Goal: Book appointment/travel/reservation

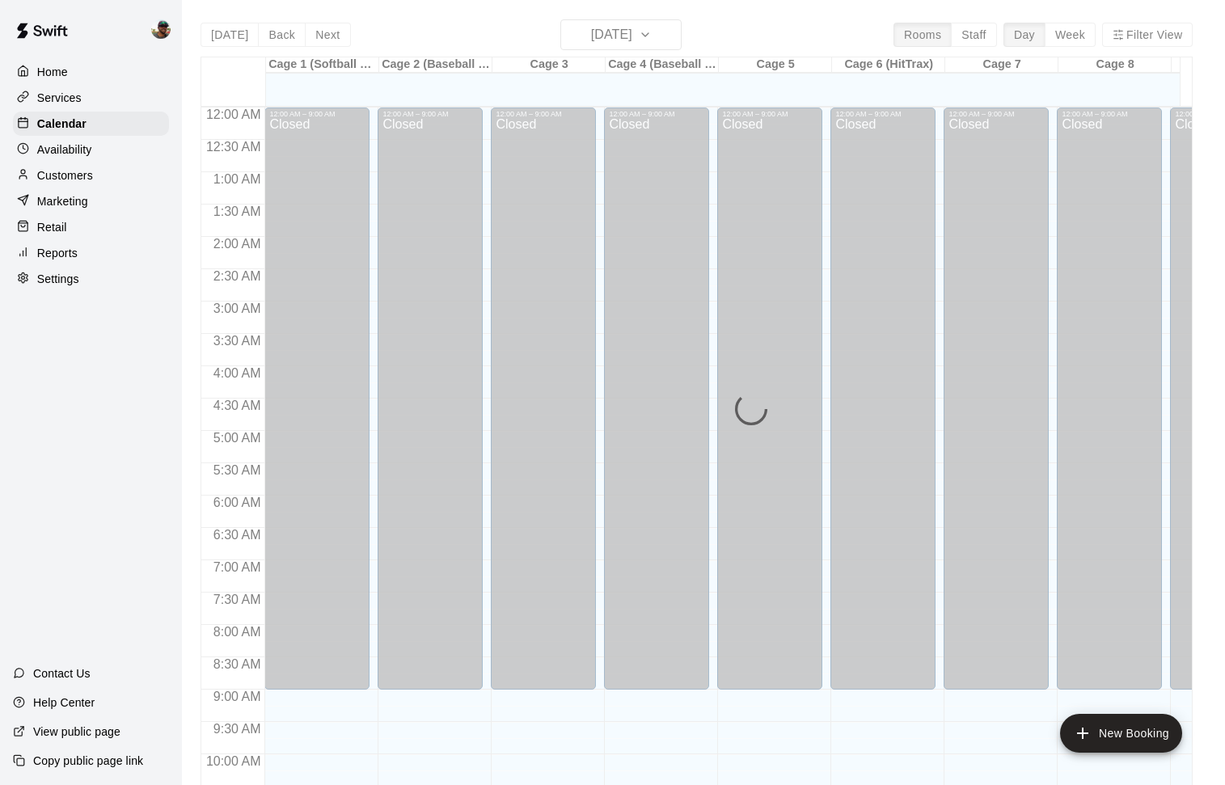
scroll to position [808, 0]
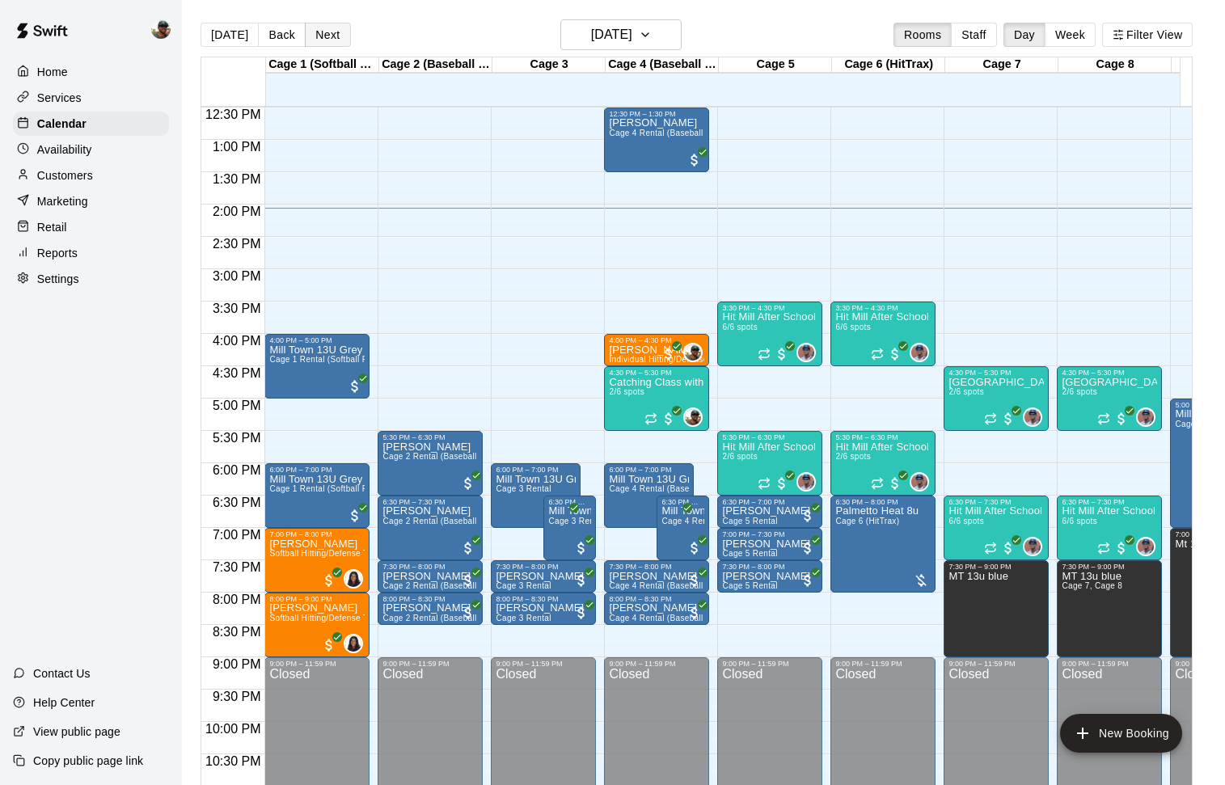
click at [325, 27] on button "Next" at bounding box center [327, 35] width 45 height 24
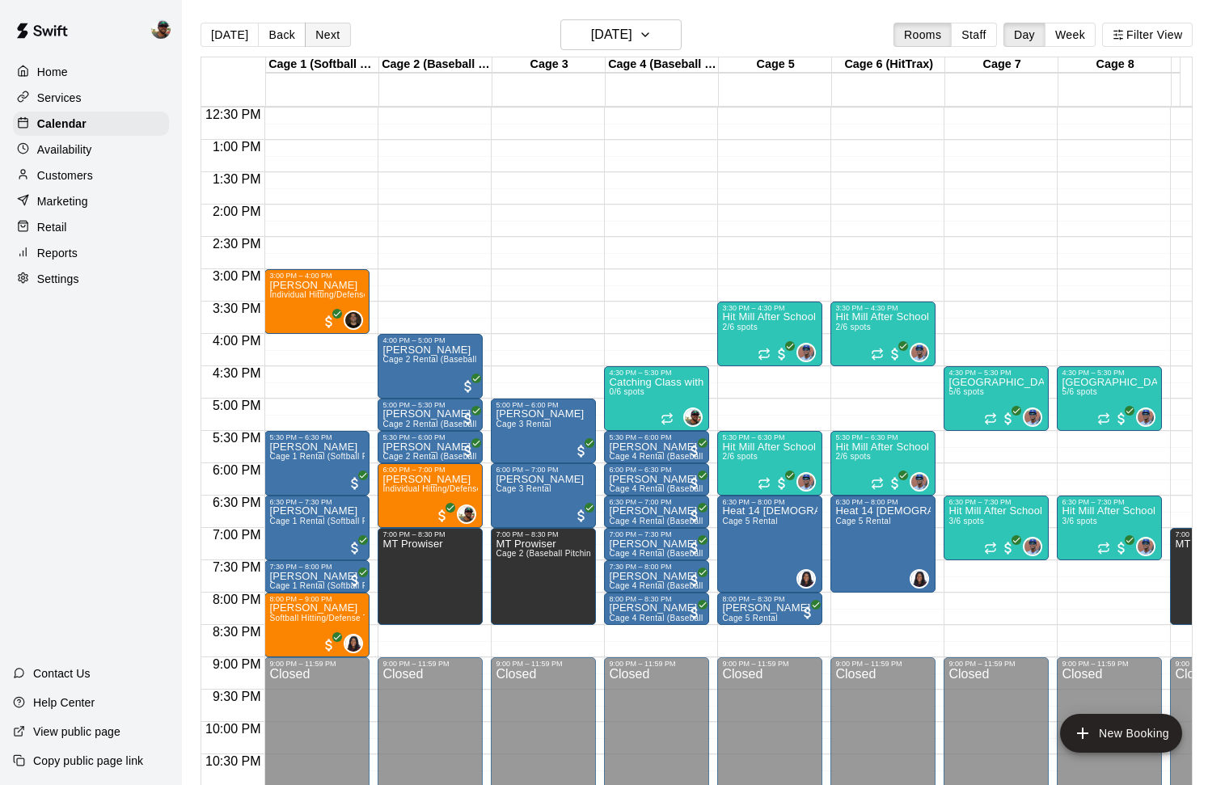
click at [328, 33] on button "Next" at bounding box center [327, 35] width 45 height 24
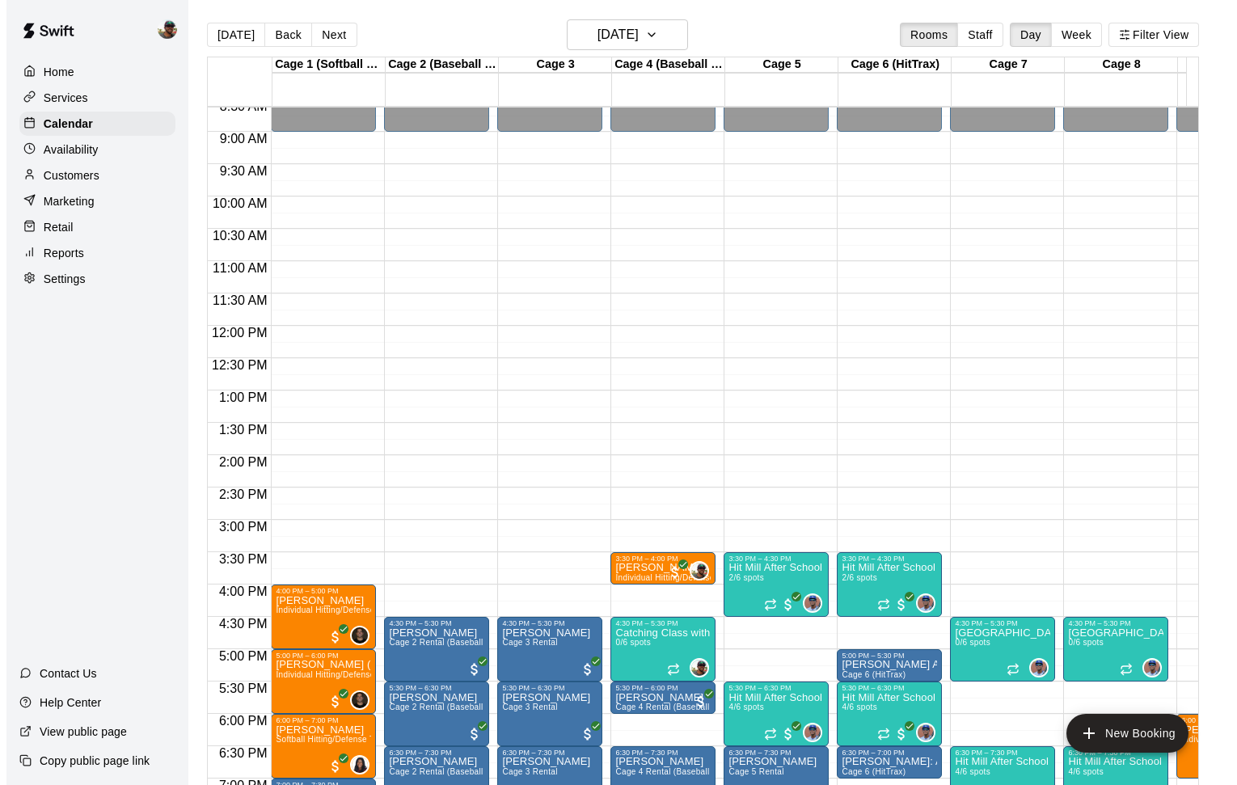
scroll to position [557, 0]
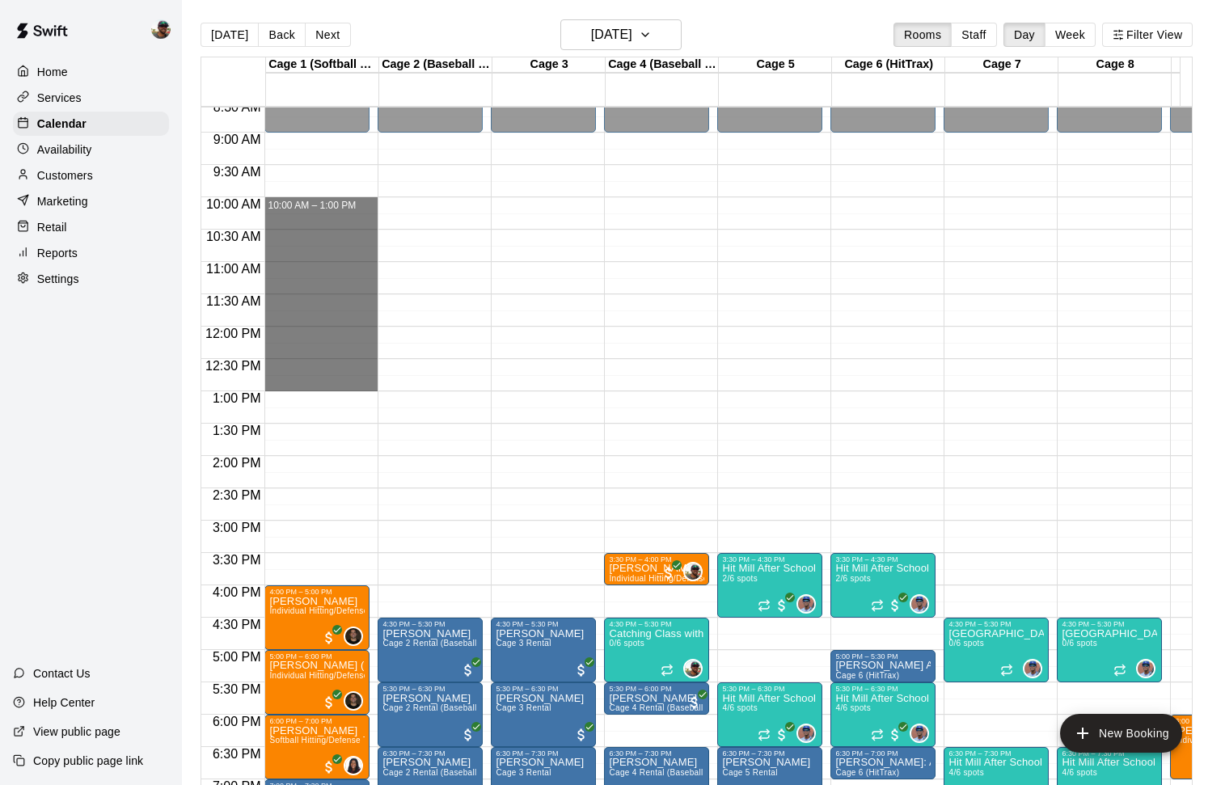
drag, startPoint x: 293, startPoint y: 204, endPoint x: 289, endPoint y: 378, distance: 174.6
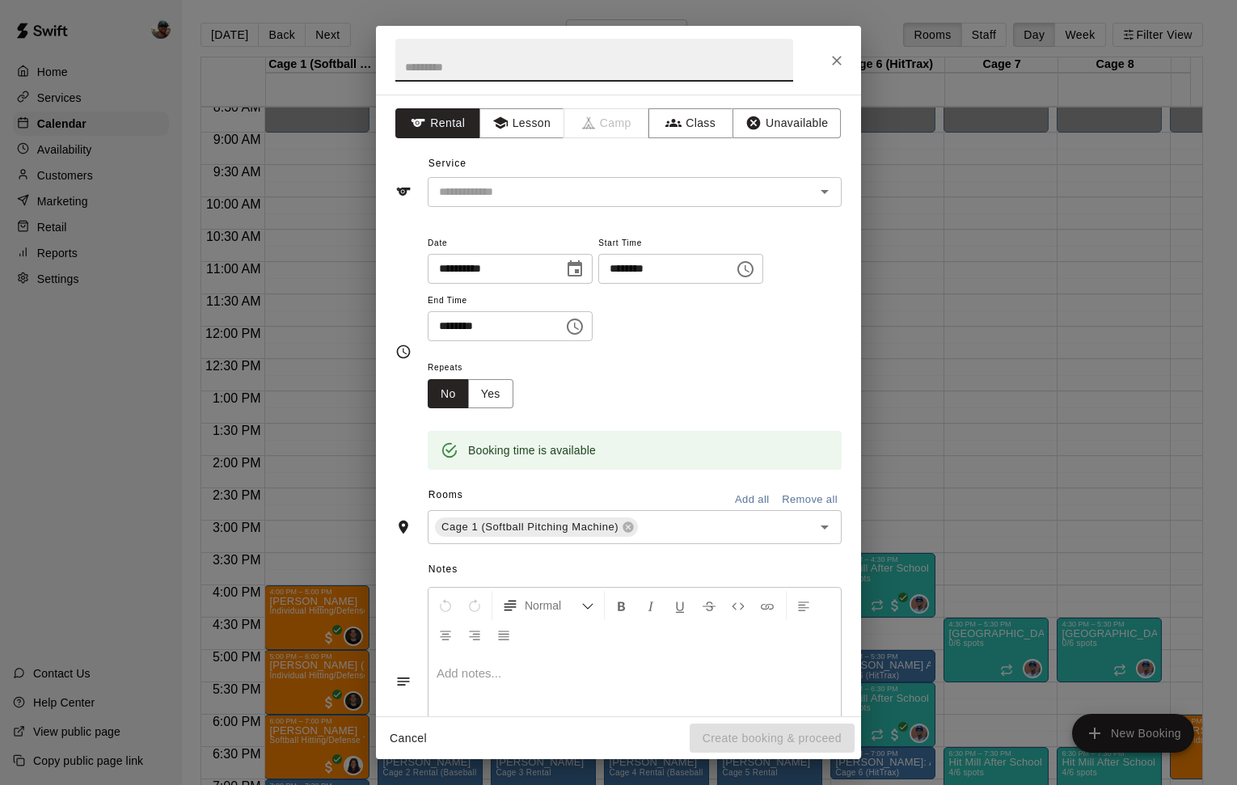
click at [576, 62] on input "text" at bounding box center [594, 60] width 398 height 43
click at [482, 73] on input "text" at bounding box center [594, 60] width 398 height 43
type input "**********"
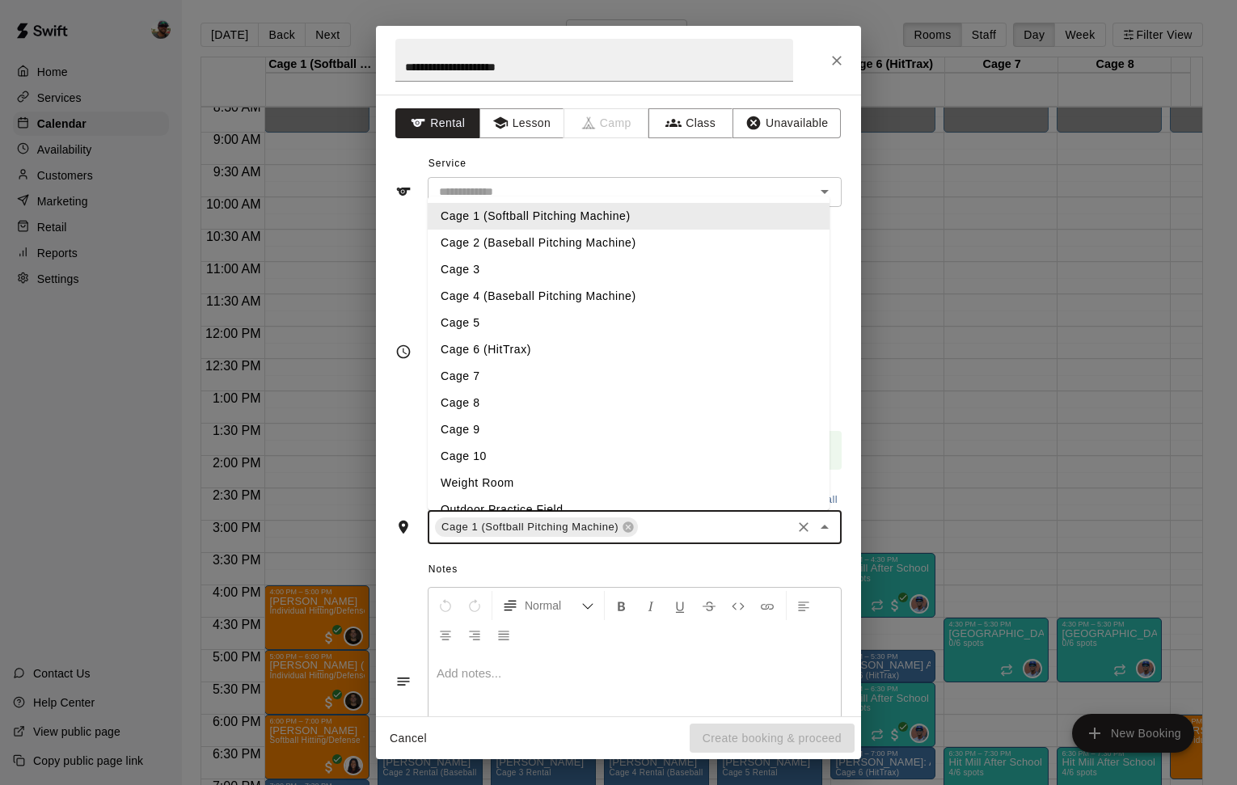
click at [644, 524] on input "text" at bounding box center [714, 527] width 149 height 20
click at [573, 246] on li "Cage 2 (Baseball Pitching Machine)" at bounding box center [629, 243] width 402 height 27
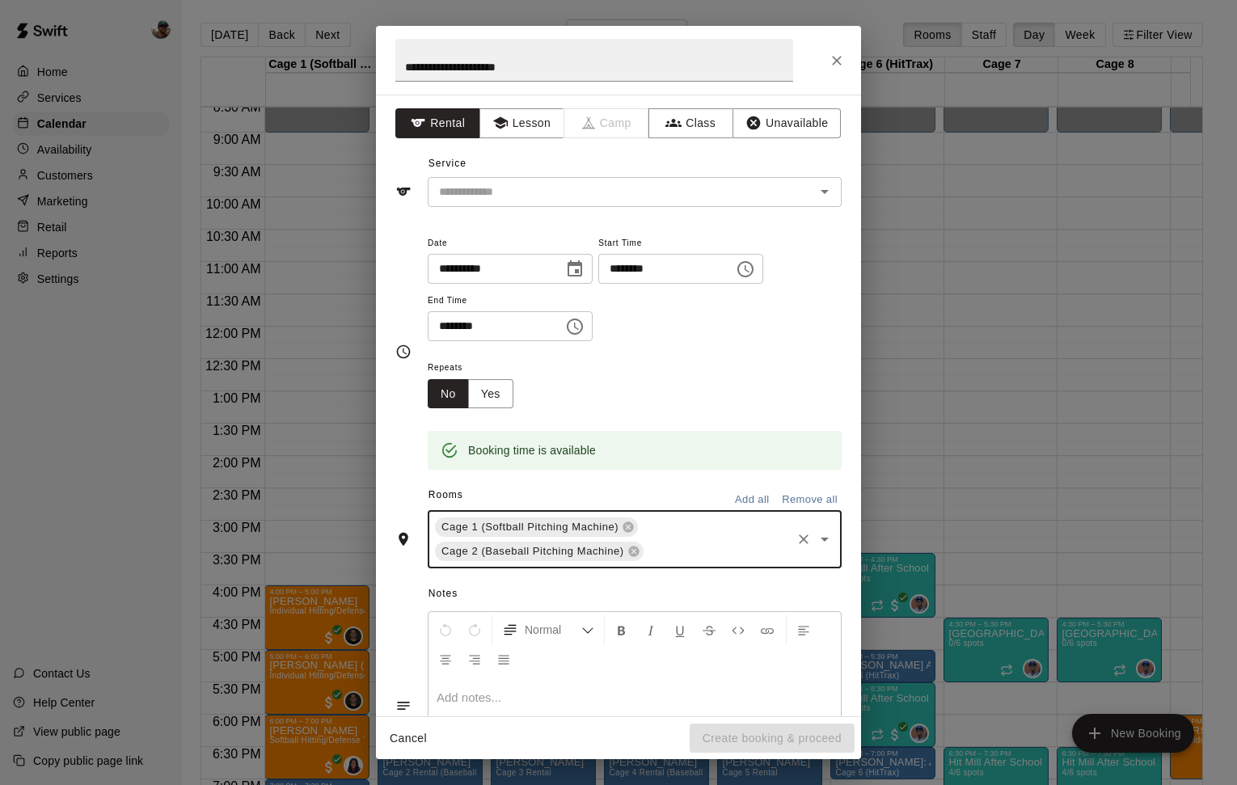
click at [672, 537] on div "Cage 1 (Softball Pitching Machine) Cage 2 (Baseball Pitching Machine) ​" at bounding box center [635, 539] width 414 height 58
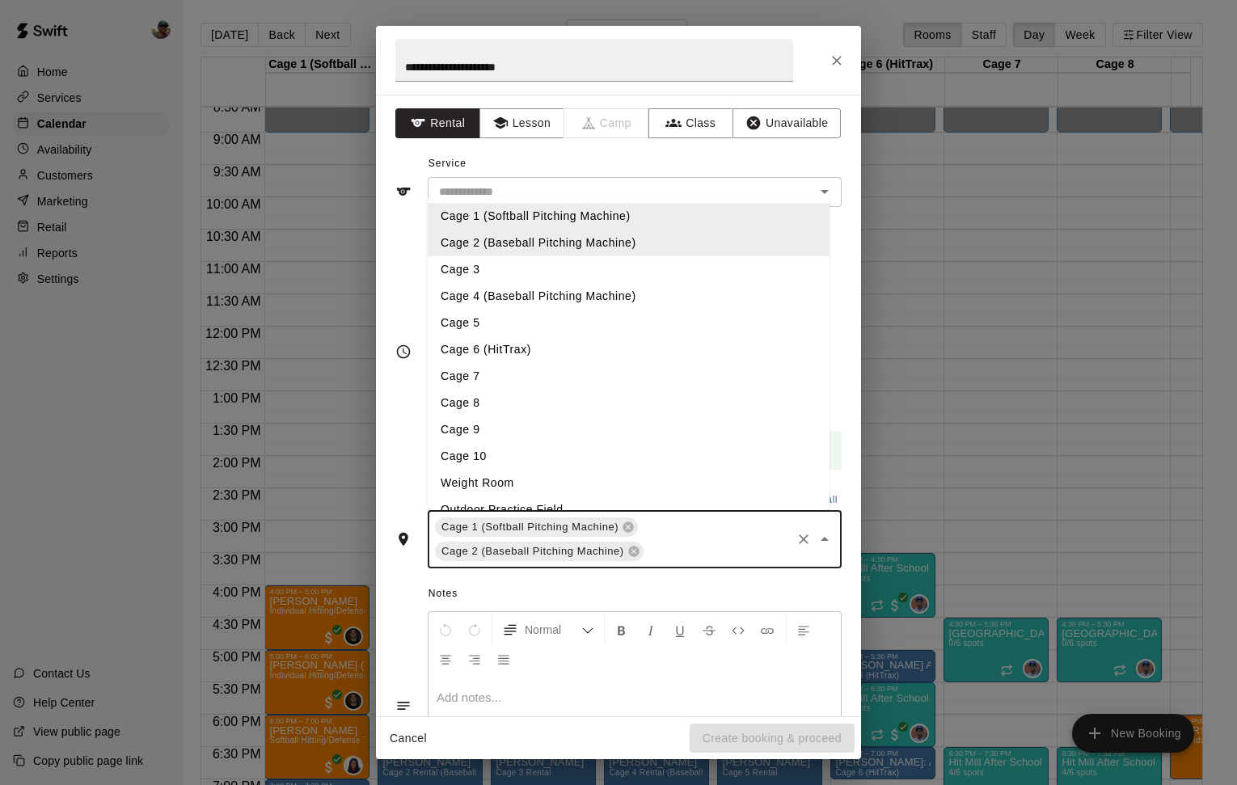
click at [552, 271] on li "Cage 3" at bounding box center [629, 269] width 402 height 27
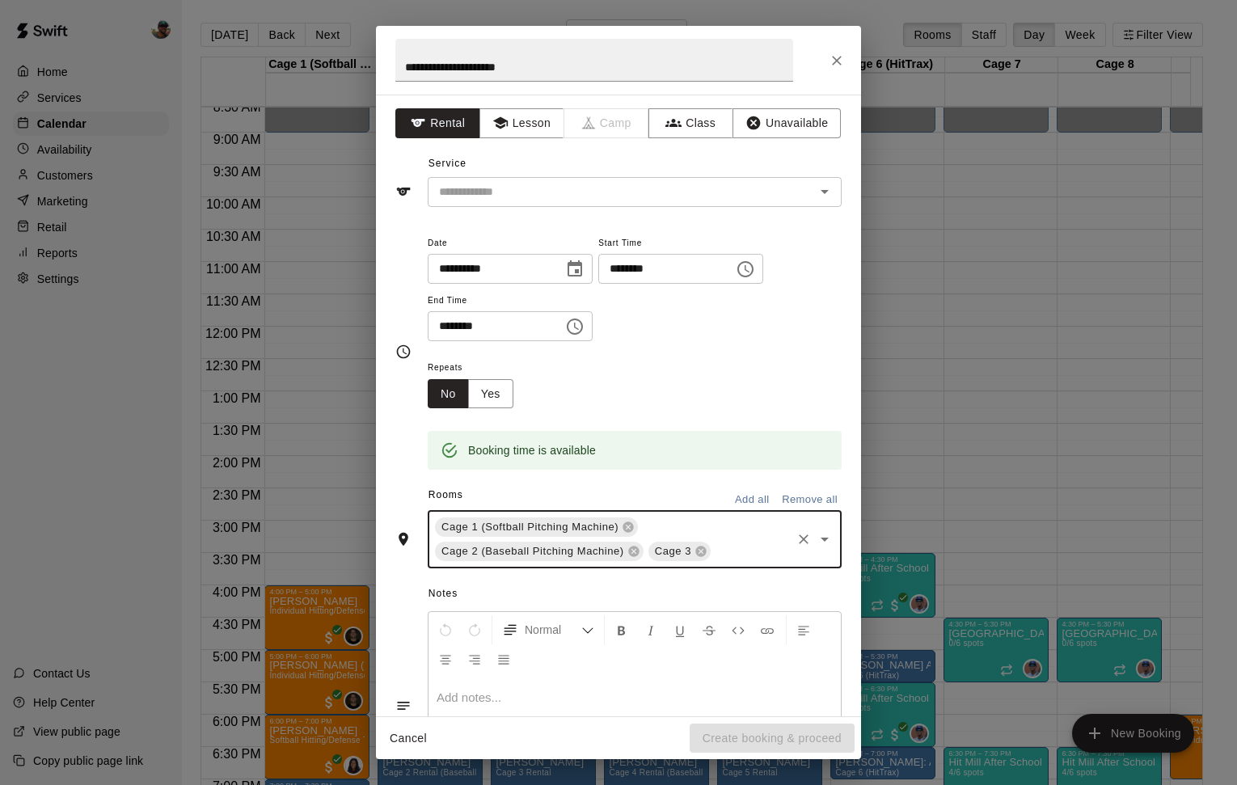
click at [711, 529] on div "Cage 1 (Softball Pitching Machine) Cage 2 (Baseball Pitching Machine) Cage 3 ​" at bounding box center [635, 539] width 414 height 58
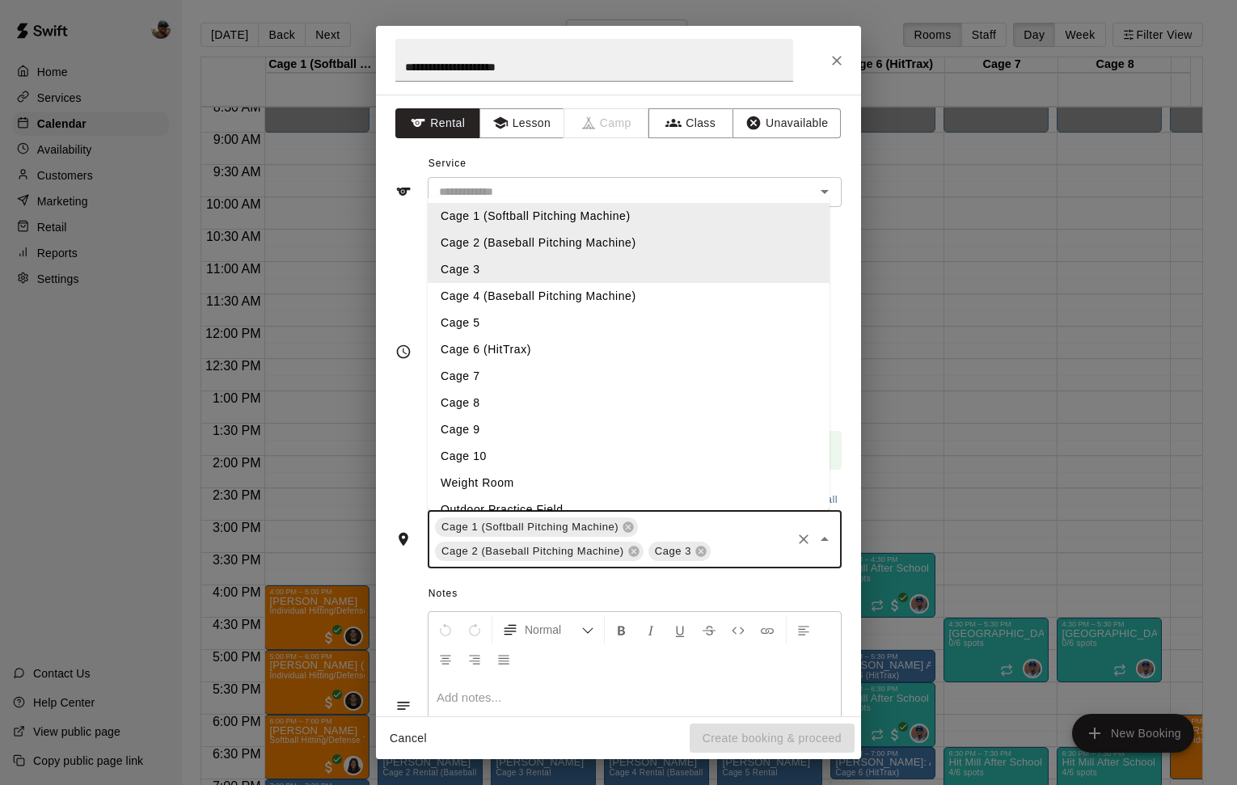
click at [575, 306] on li "Cage 4 (Baseball Pitching Machine)" at bounding box center [629, 296] width 402 height 27
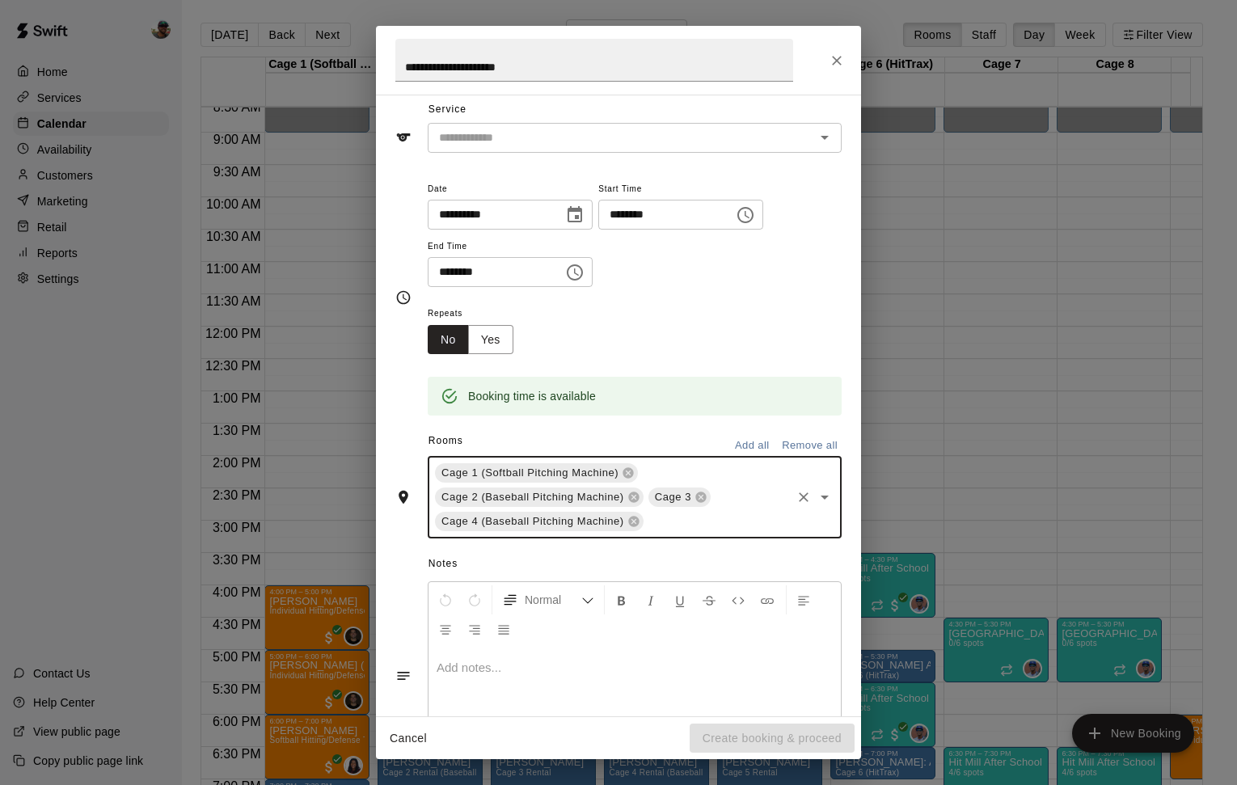
scroll to position [0, 0]
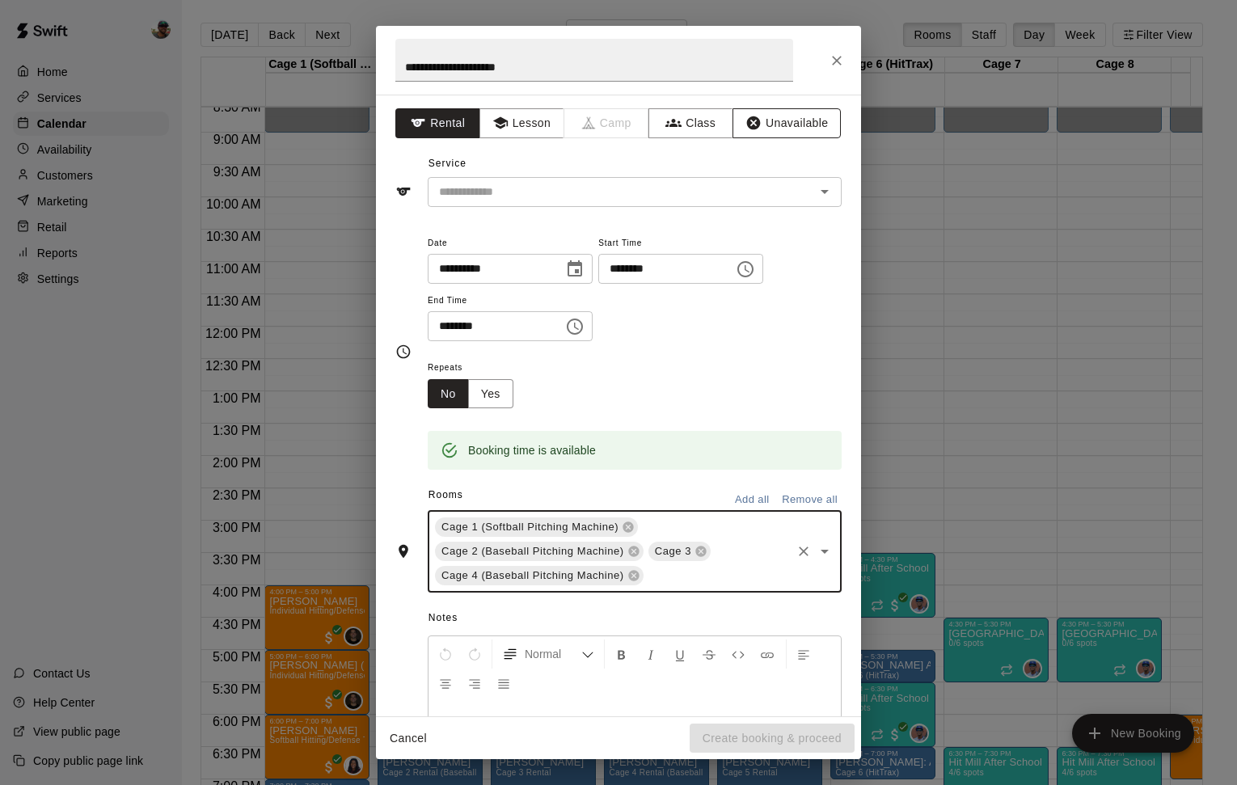
click at [788, 112] on button "Unavailable" at bounding box center [786, 123] width 108 height 30
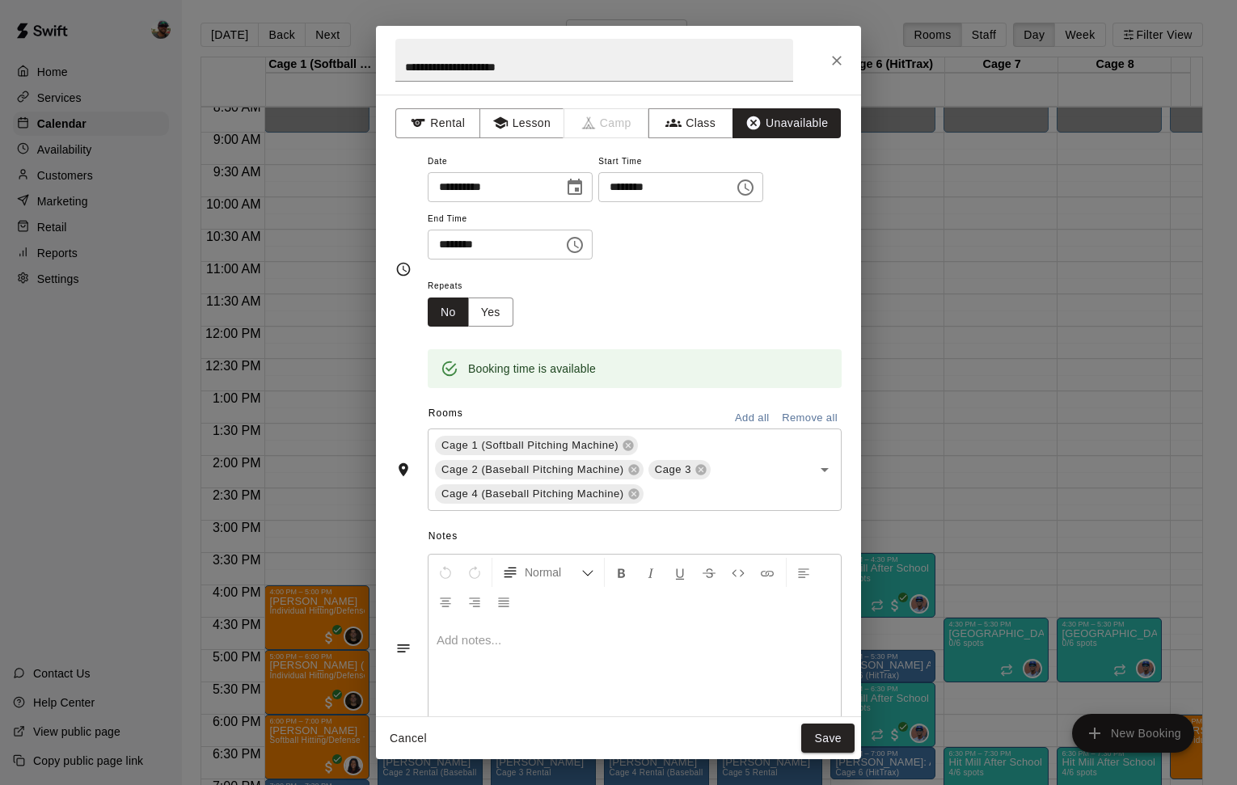
scroll to position [6, 0]
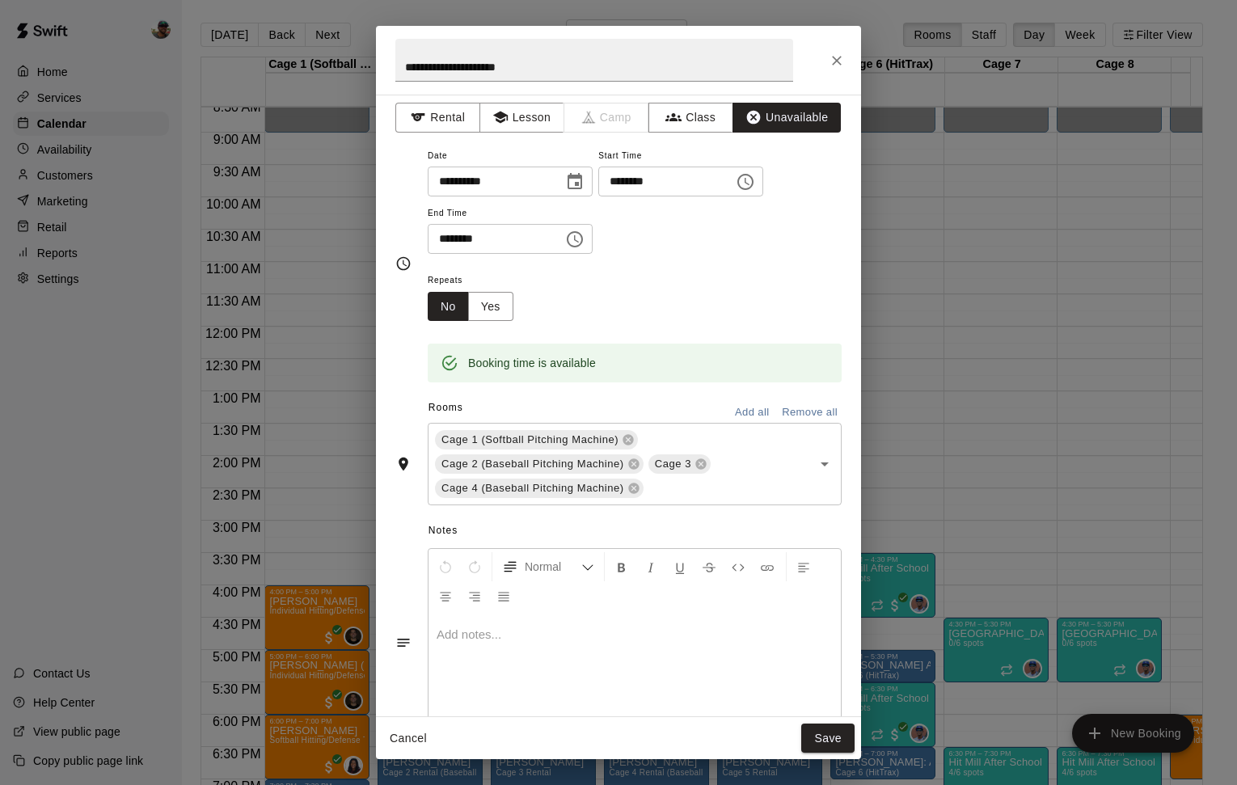
click at [449, 133] on div "**********" at bounding box center [618, 265] width 446 height 264
click at [452, 120] on button "Rental" at bounding box center [437, 118] width 85 height 30
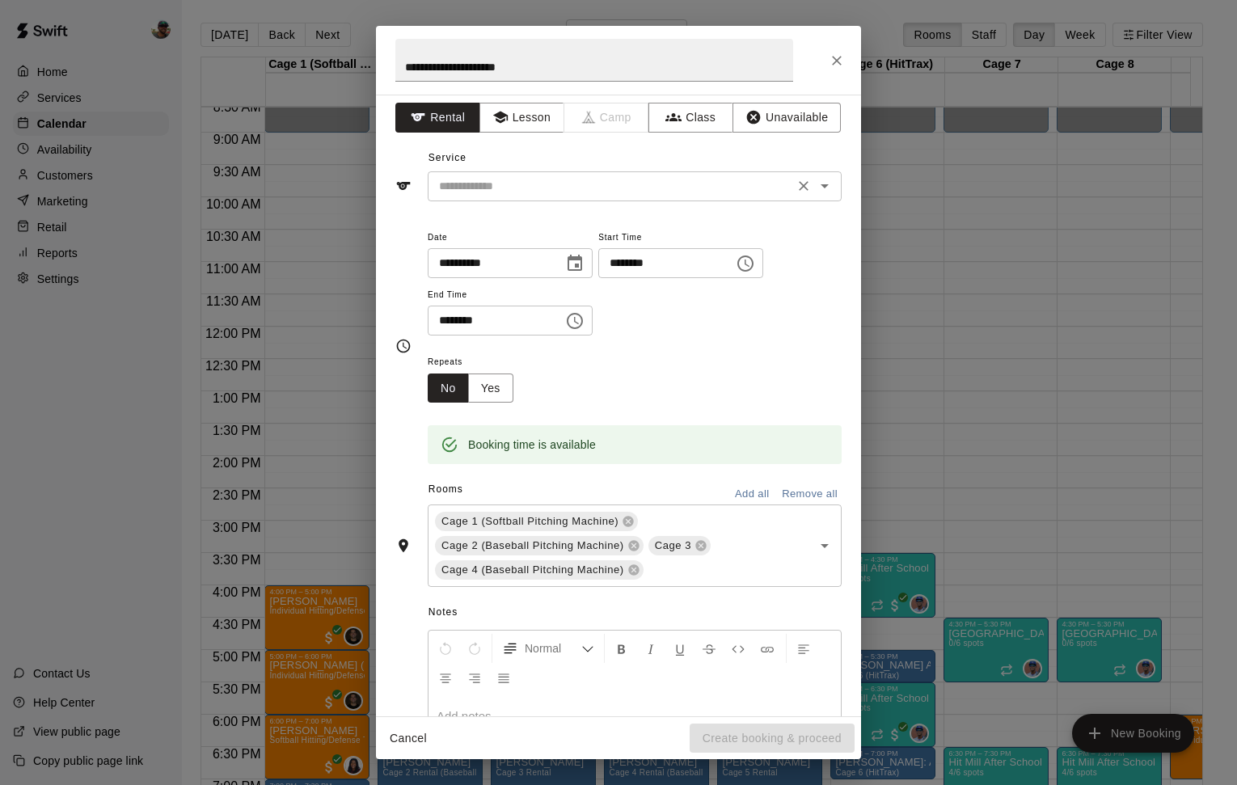
click at [648, 197] on div "​" at bounding box center [635, 186] width 414 height 30
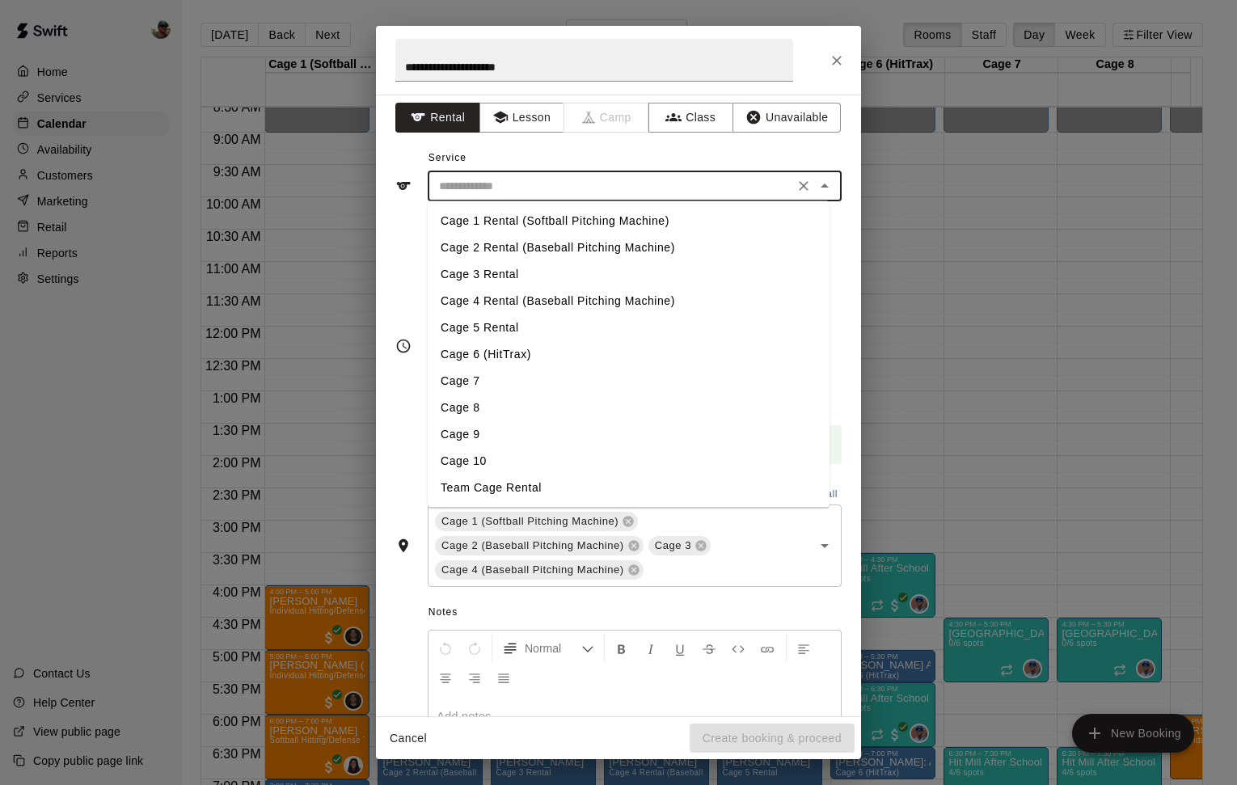
click at [533, 494] on li "Team Cage Rental" at bounding box center [629, 487] width 402 height 27
type input "**********"
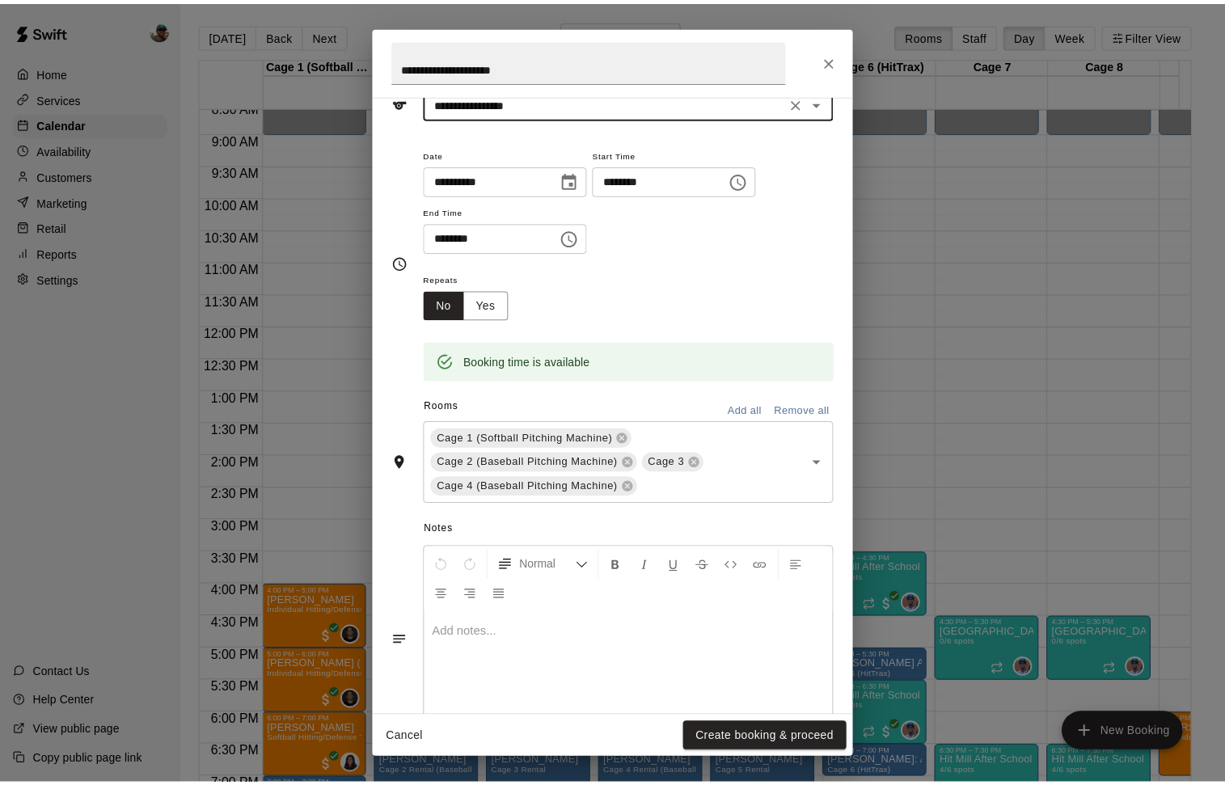
scroll to position [0, 0]
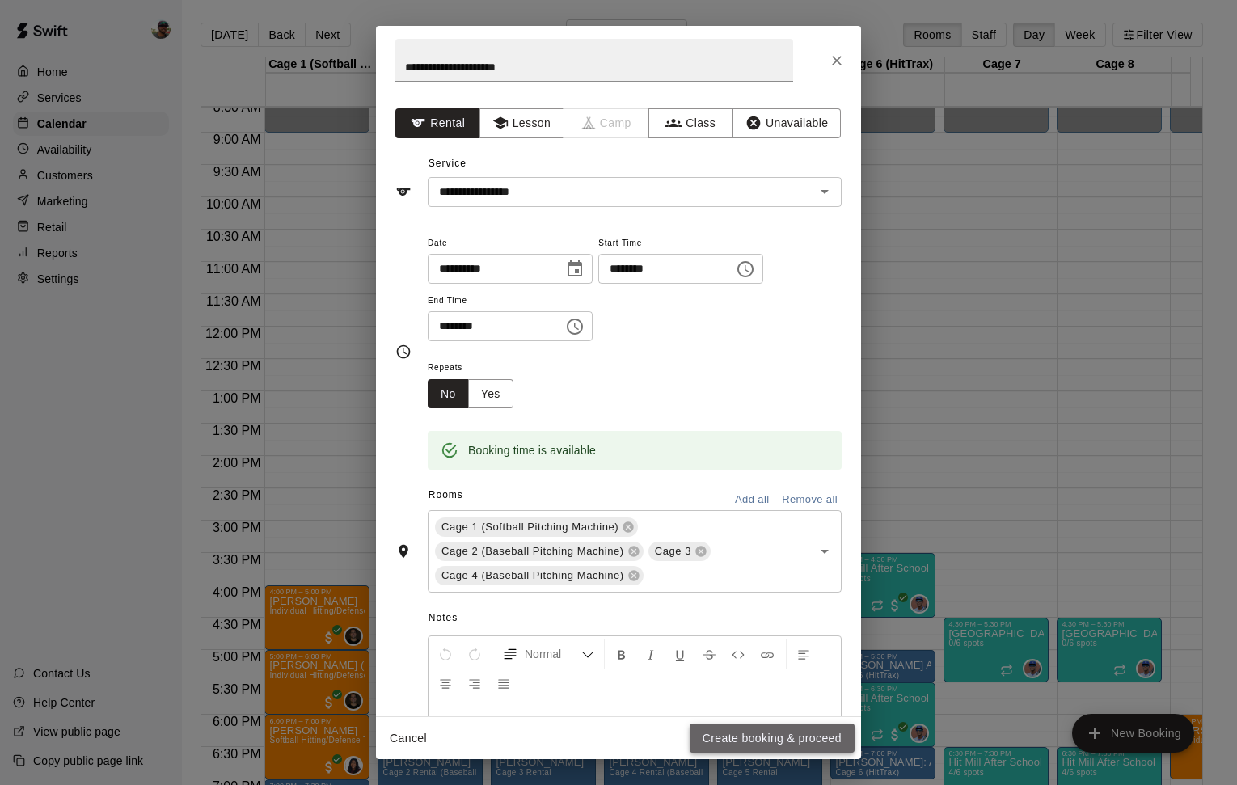
click at [748, 733] on button "Create booking & proceed" at bounding box center [771, 738] width 165 height 30
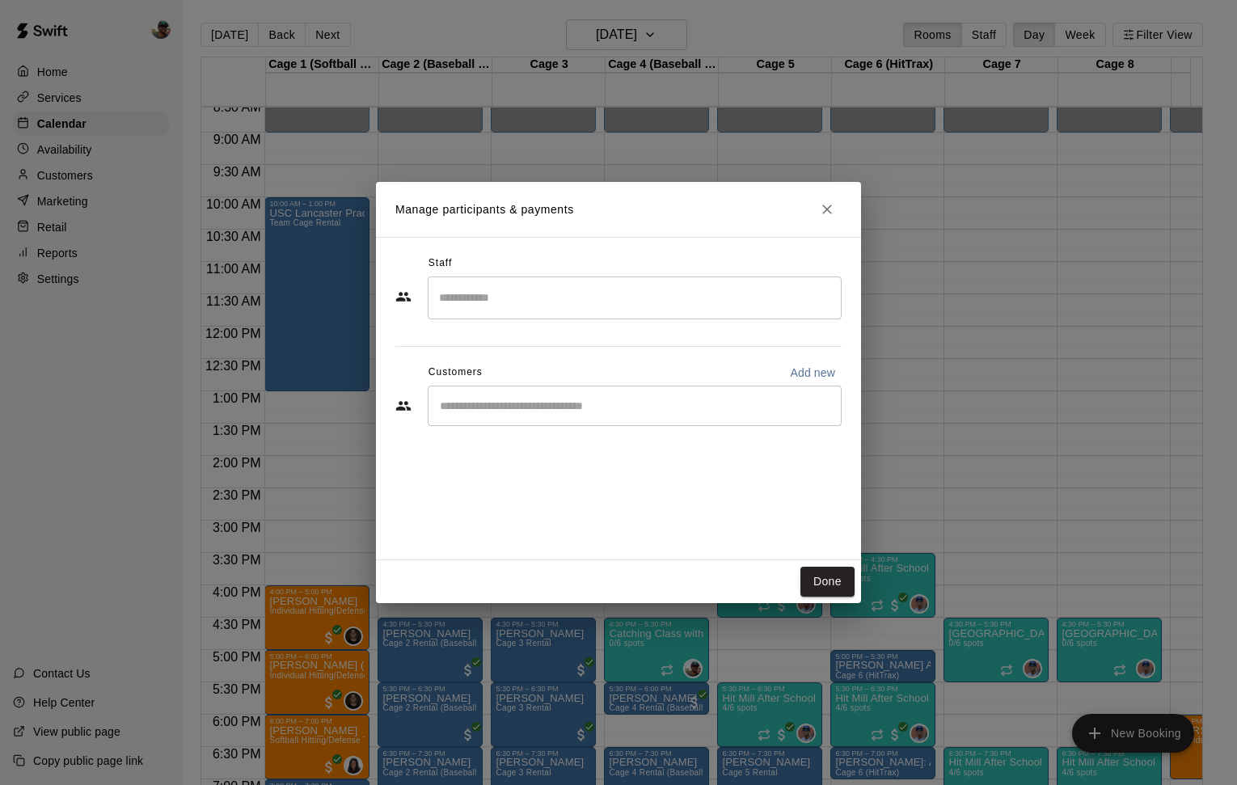
click at [587, 296] on input "Search staff" at bounding box center [634, 298] width 399 height 28
click at [394, 468] on div "Staff ​ Customers Add new ​" at bounding box center [618, 398] width 485 height 323
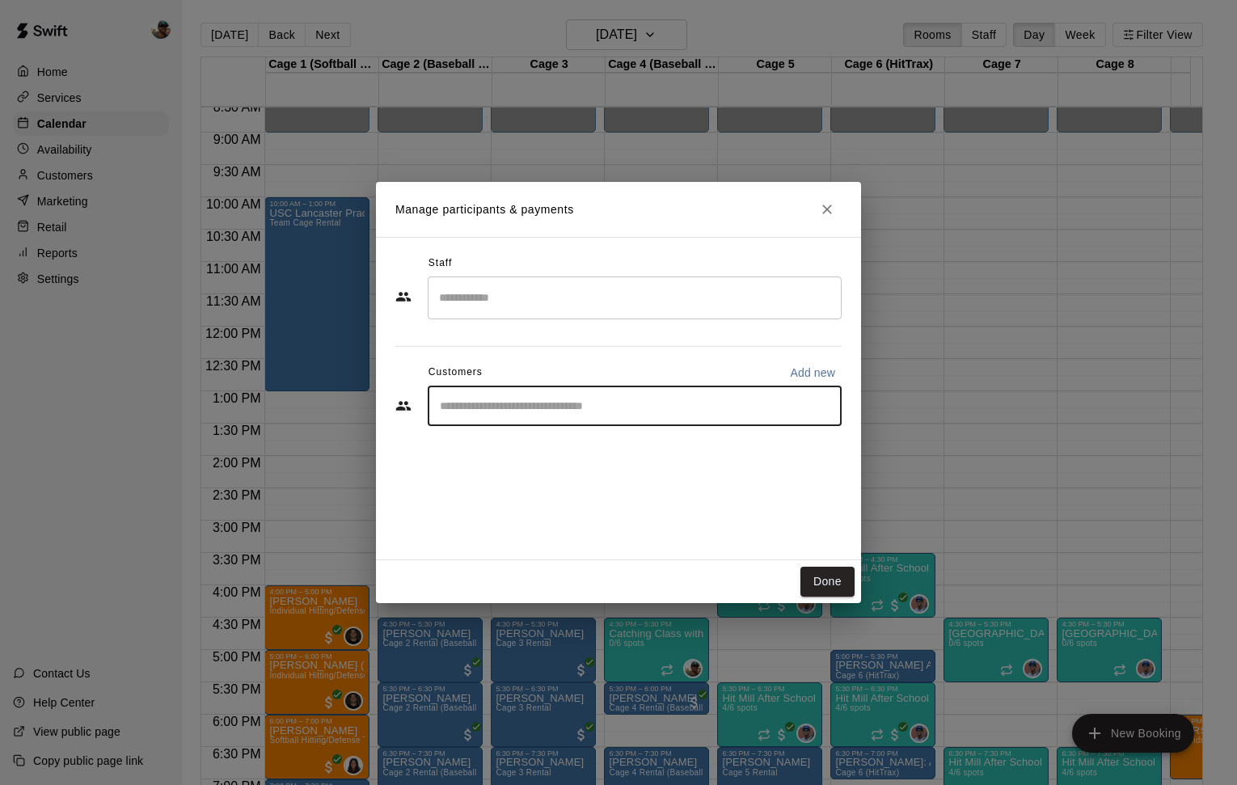
click at [497, 400] on input "Start typing to search customers..." at bounding box center [634, 406] width 399 height 16
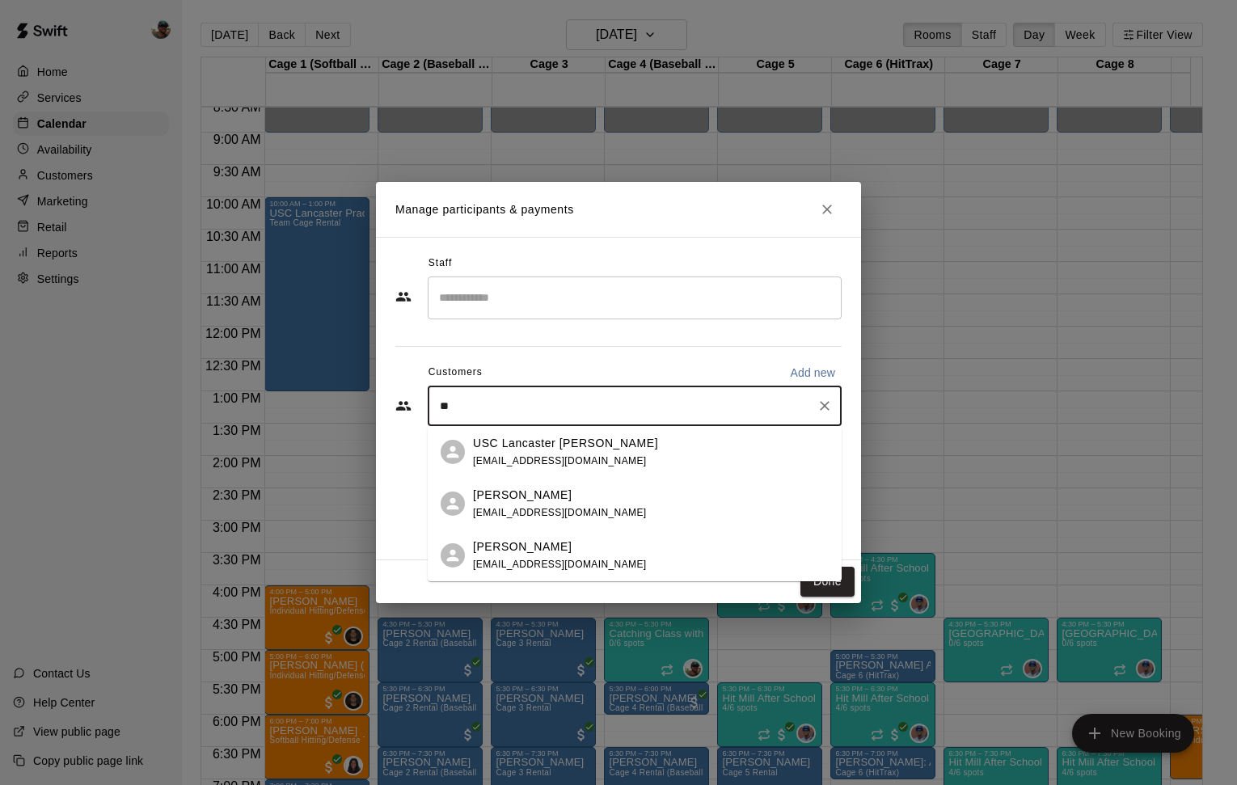
type input "*"
click at [491, 432] on div "USC Lancaster [PERSON_NAME] [EMAIL_ADDRESS][DOMAIN_NAME]" at bounding box center [635, 452] width 414 height 52
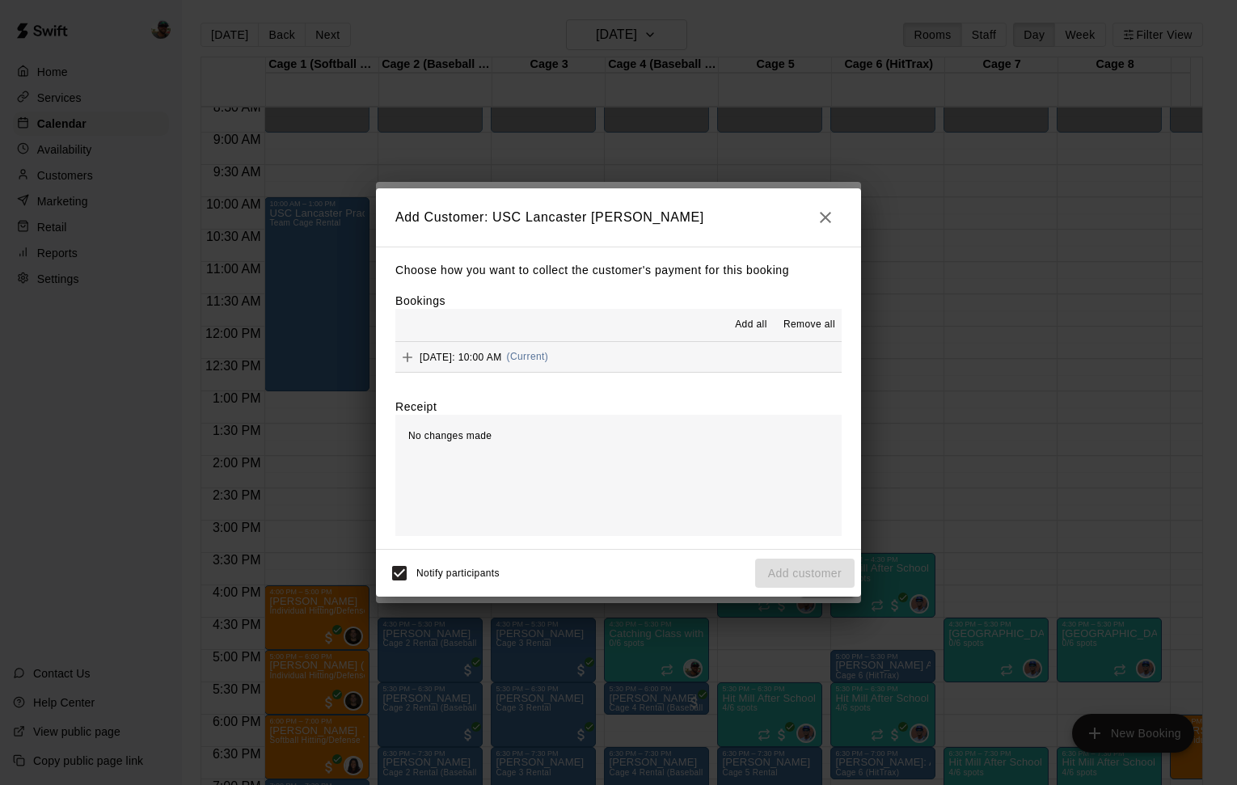
click at [502, 354] on span "[DATE]: 10:00 AM" at bounding box center [460, 356] width 82 height 11
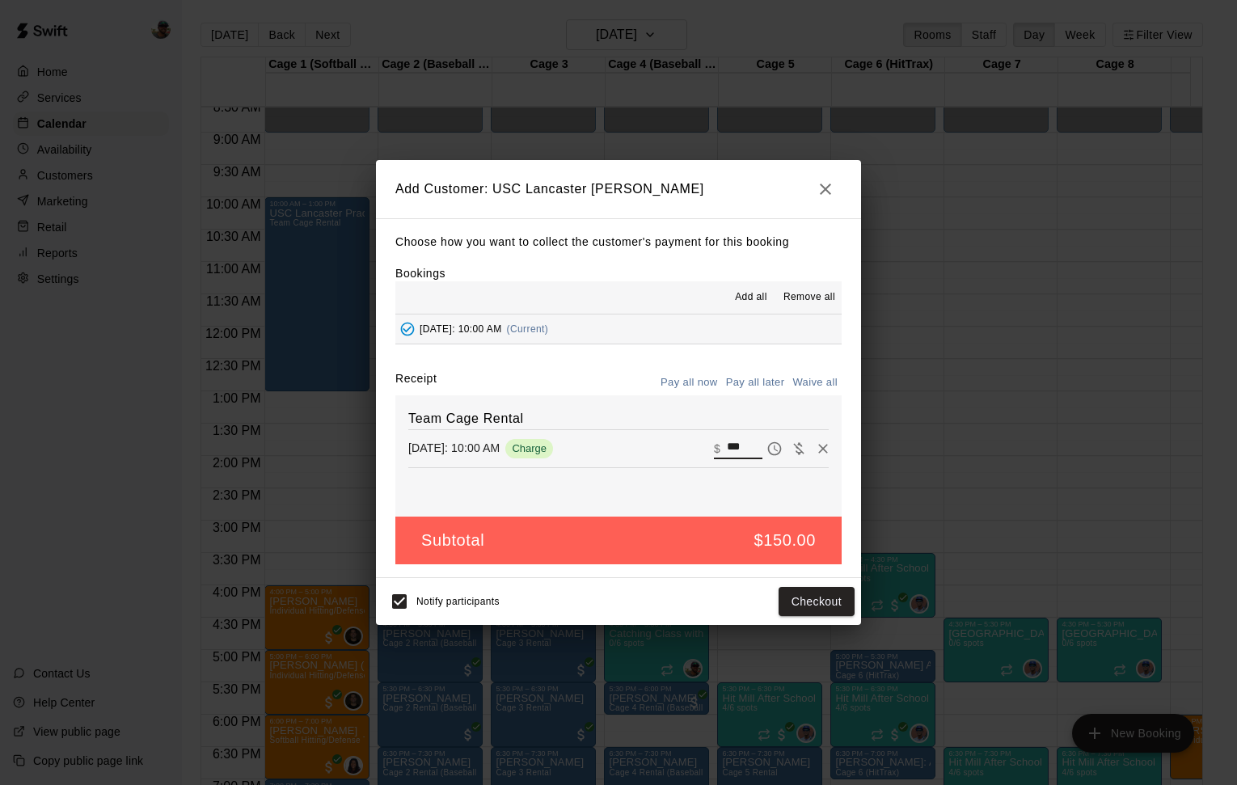
click at [730, 439] on input "***" at bounding box center [745, 448] width 36 height 21
click at [730, 440] on input "***" at bounding box center [745, 448] width 36 height 21
click at [731, 441] on input "***" at bounding box center [745, 448] width 36 height 21
click at [791, 446] on icon "Waive payment" at bounding box center [799, 449] width 16 height 16
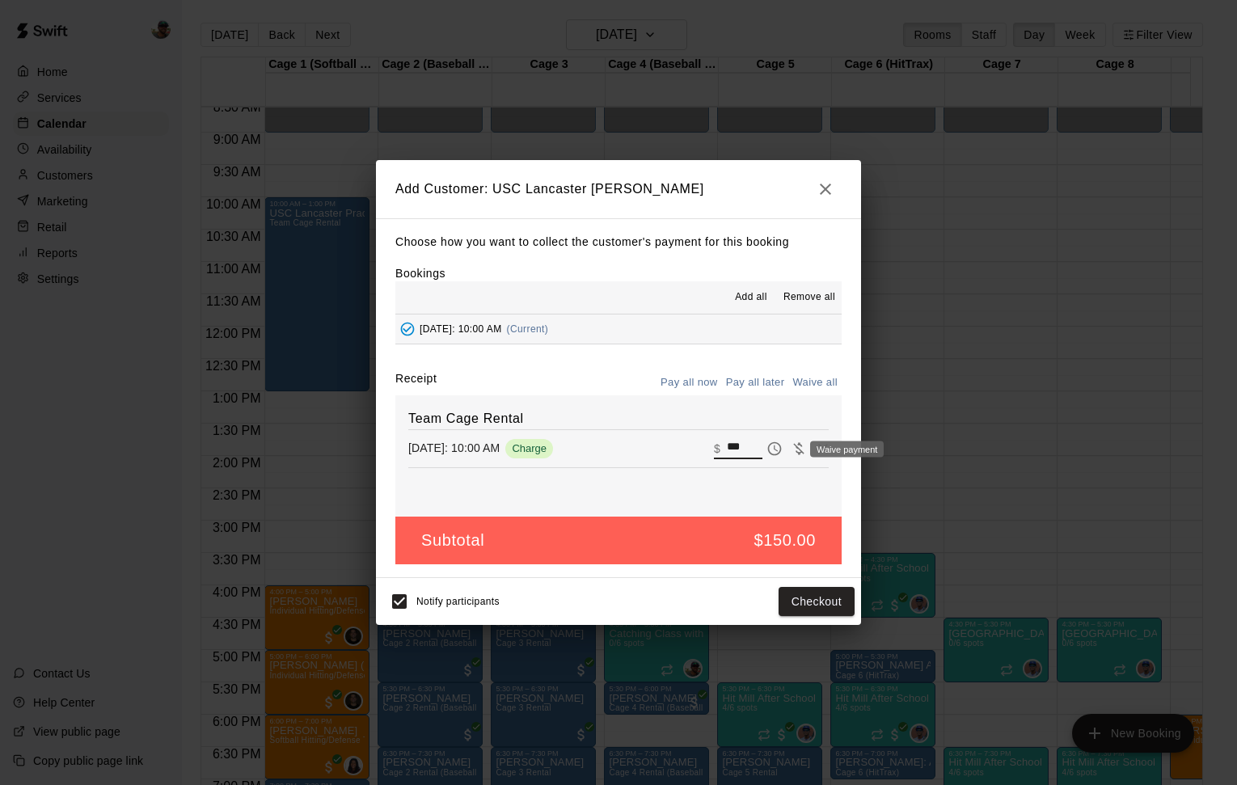
type input "*"
click at [796, 603] on button "Add customer" at bounding box center [804, 602] width 99 height 30
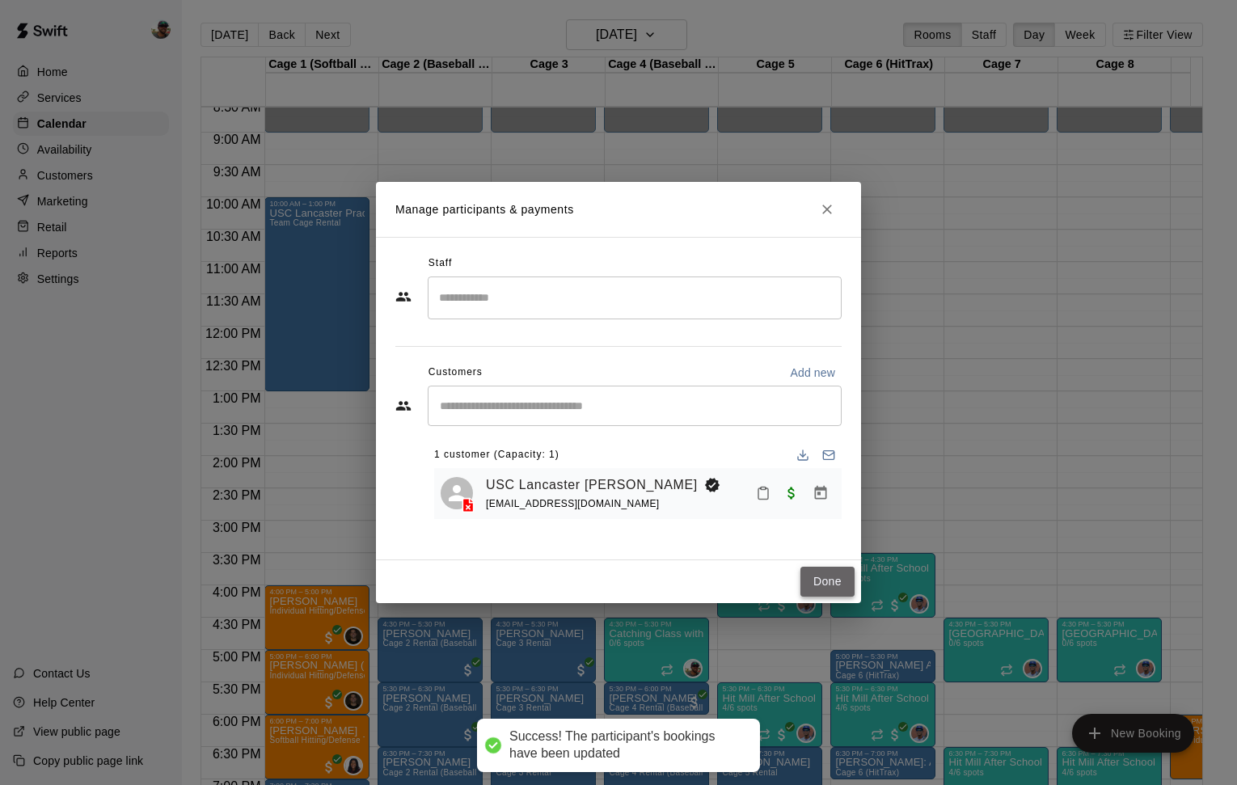
click at [830, 591] on button "Done" at bounding box center [827, 582] width 54 height 30
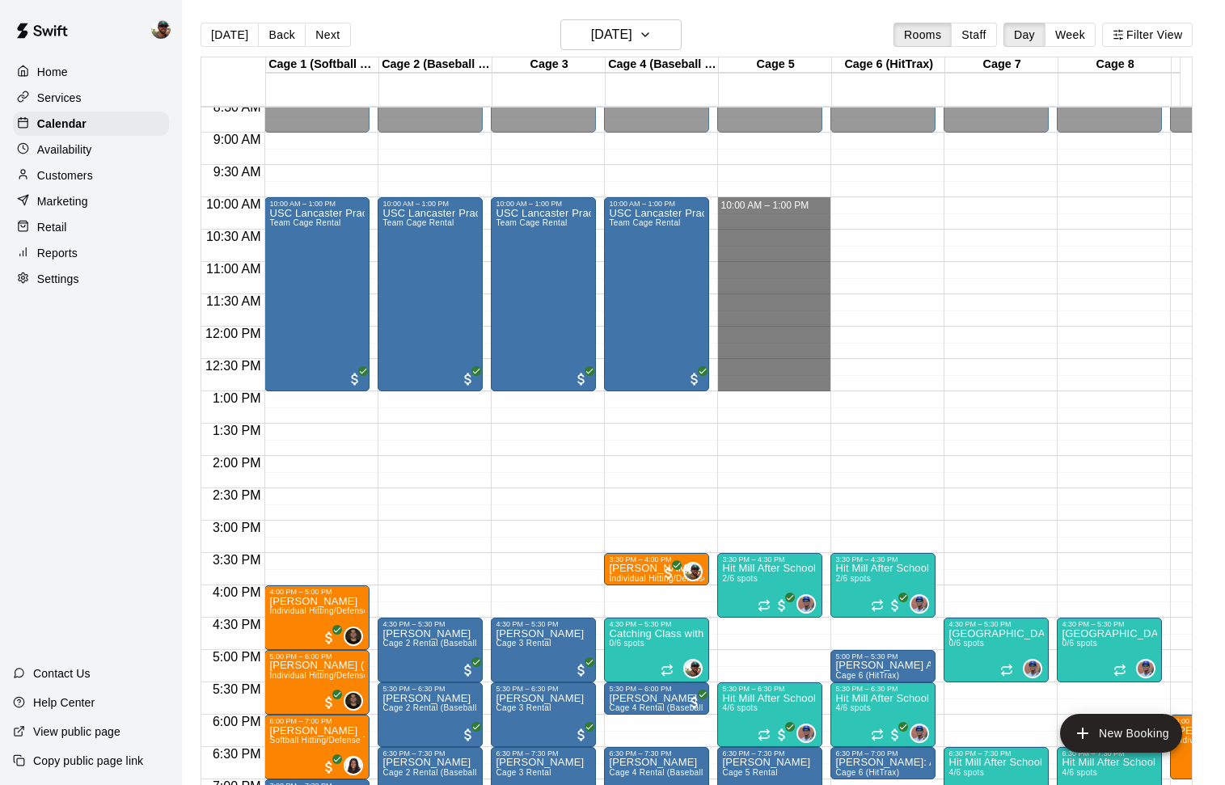
drag, startPoint x: 753, startPoint y: 210, endPoint x: 740, endPoint y: 374, distance: 164.7
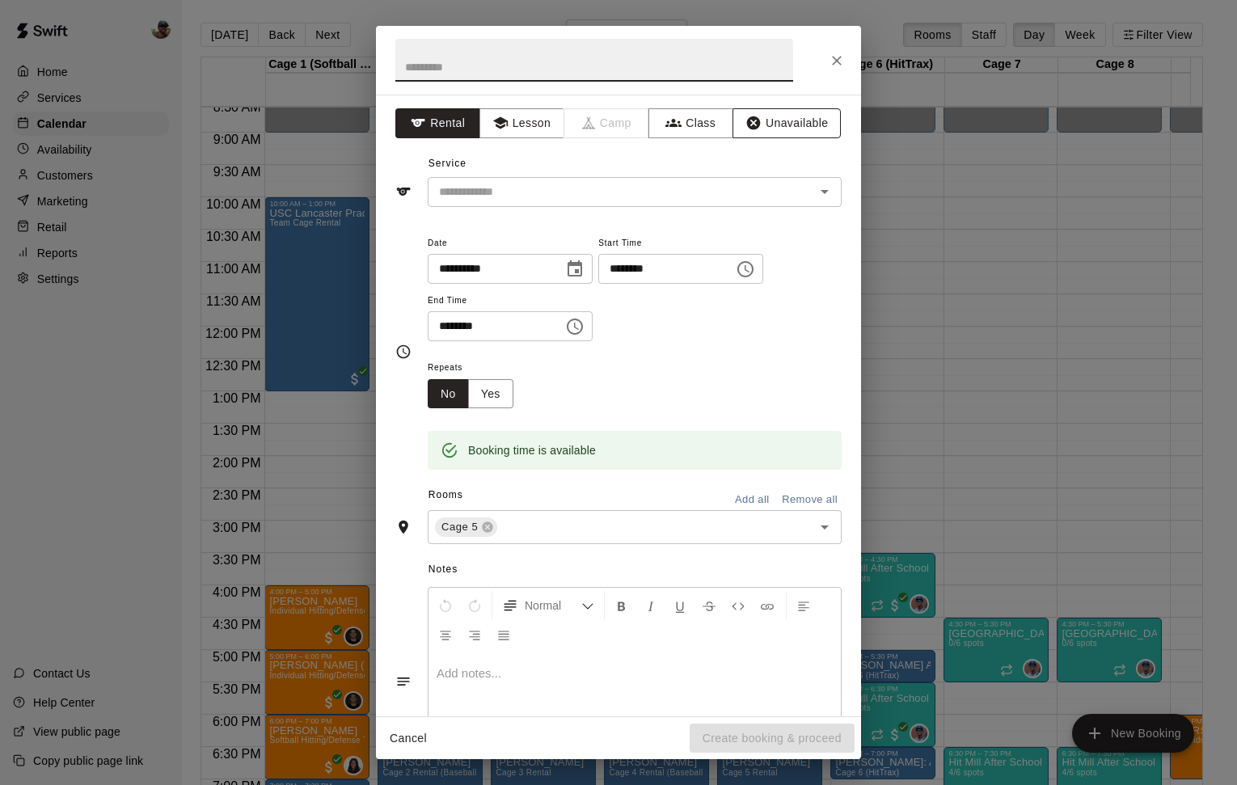
click at [786, 127] on button "Unavailable" at bounding box center [786, 123] width 108 height 30
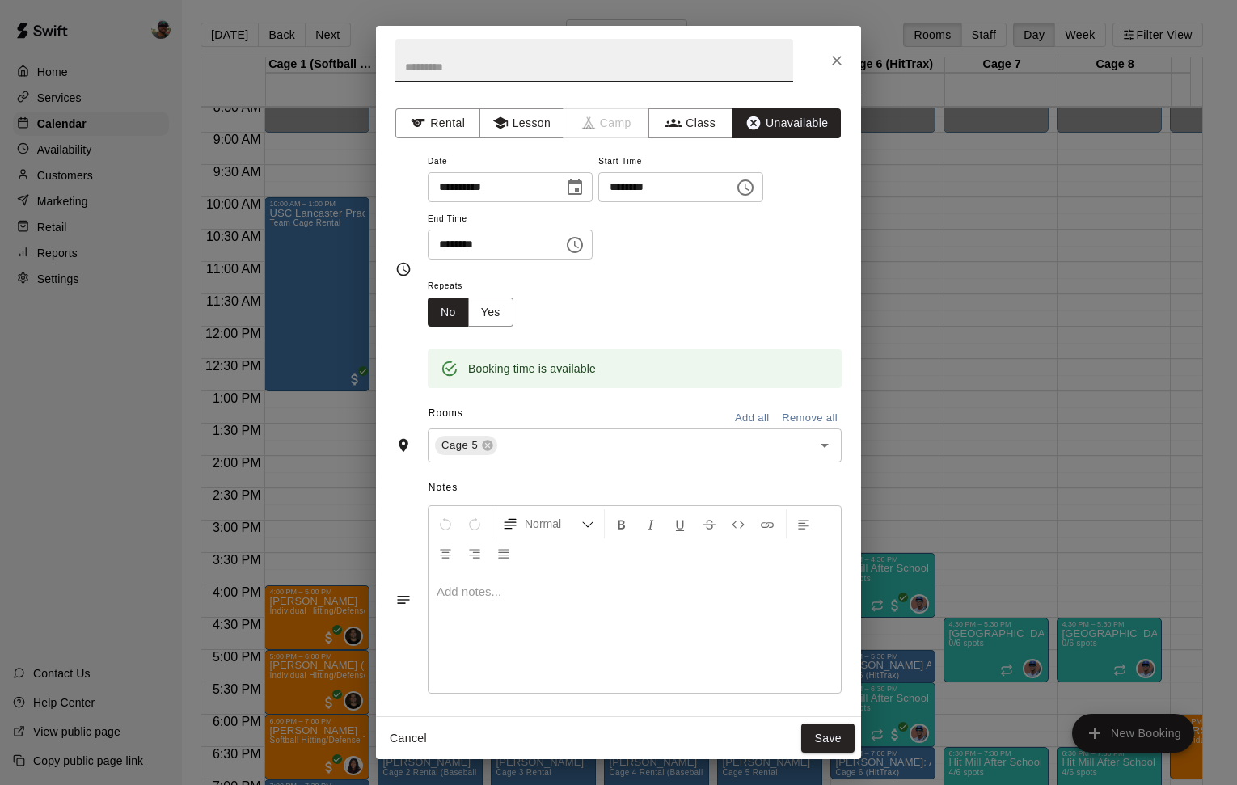
click at [573, 79] on input "text" at bounding box center [594, 60] width 398 height 43
type input "****"
click at [835, 736] on button "Save" at bounding box center [827, 738] width 53 height 30
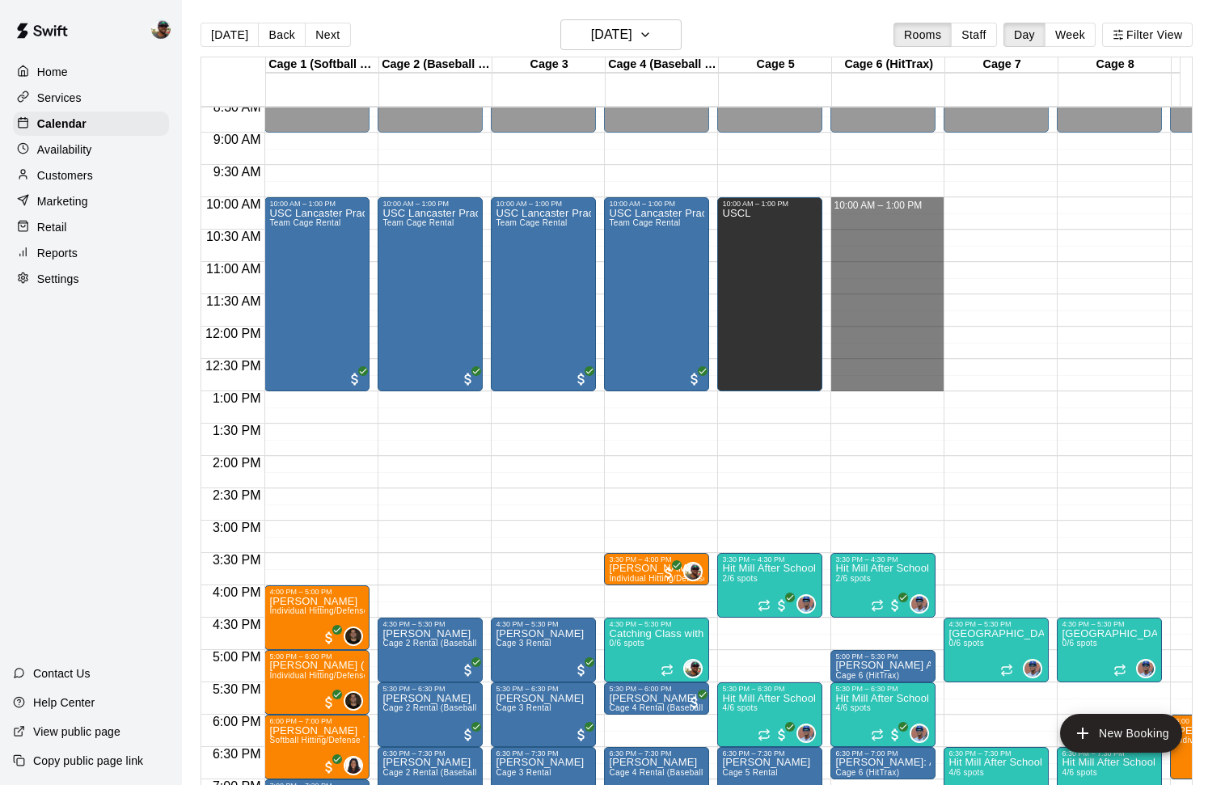
drag, startPoint x: 867, startPoint y: 208, endPoint x: 857, endPoint y: 373, distance: 166.0
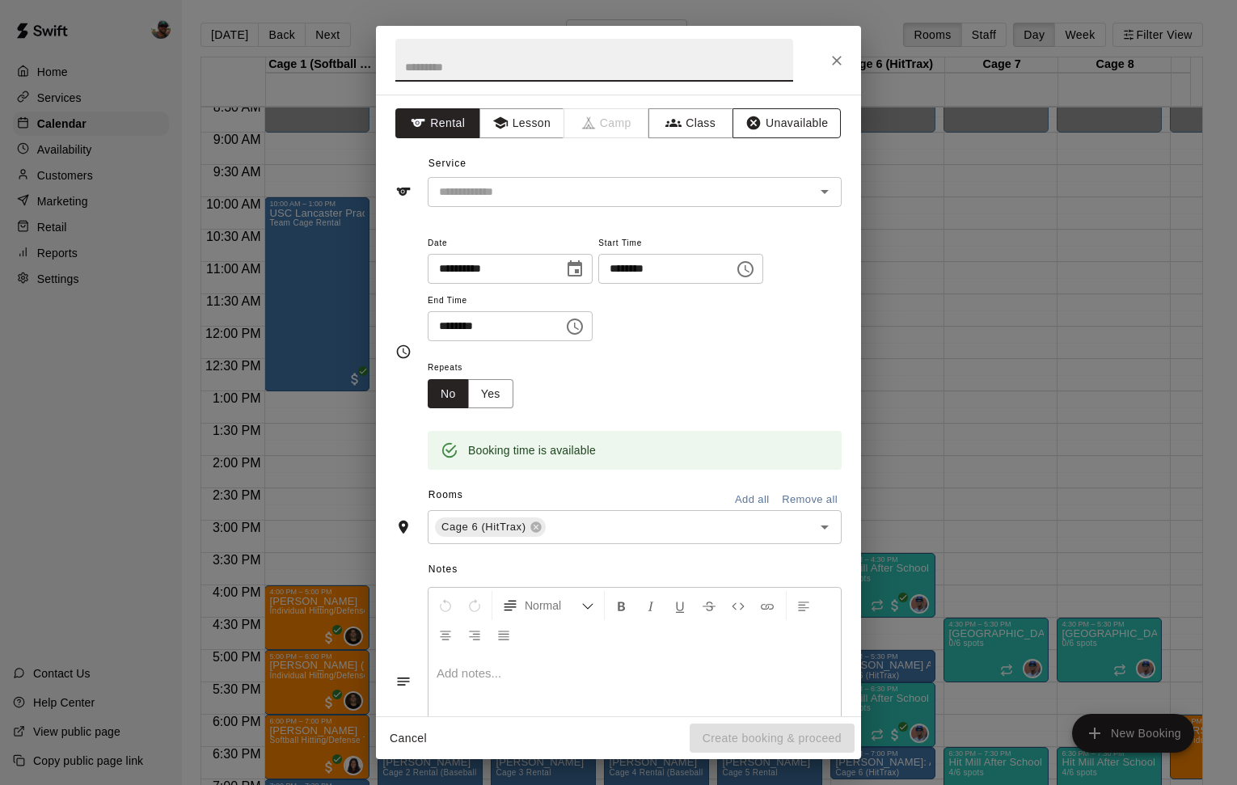
click at [784, 120] on button "Unavailable" at bounding box center [786, 123] width 108 height 30
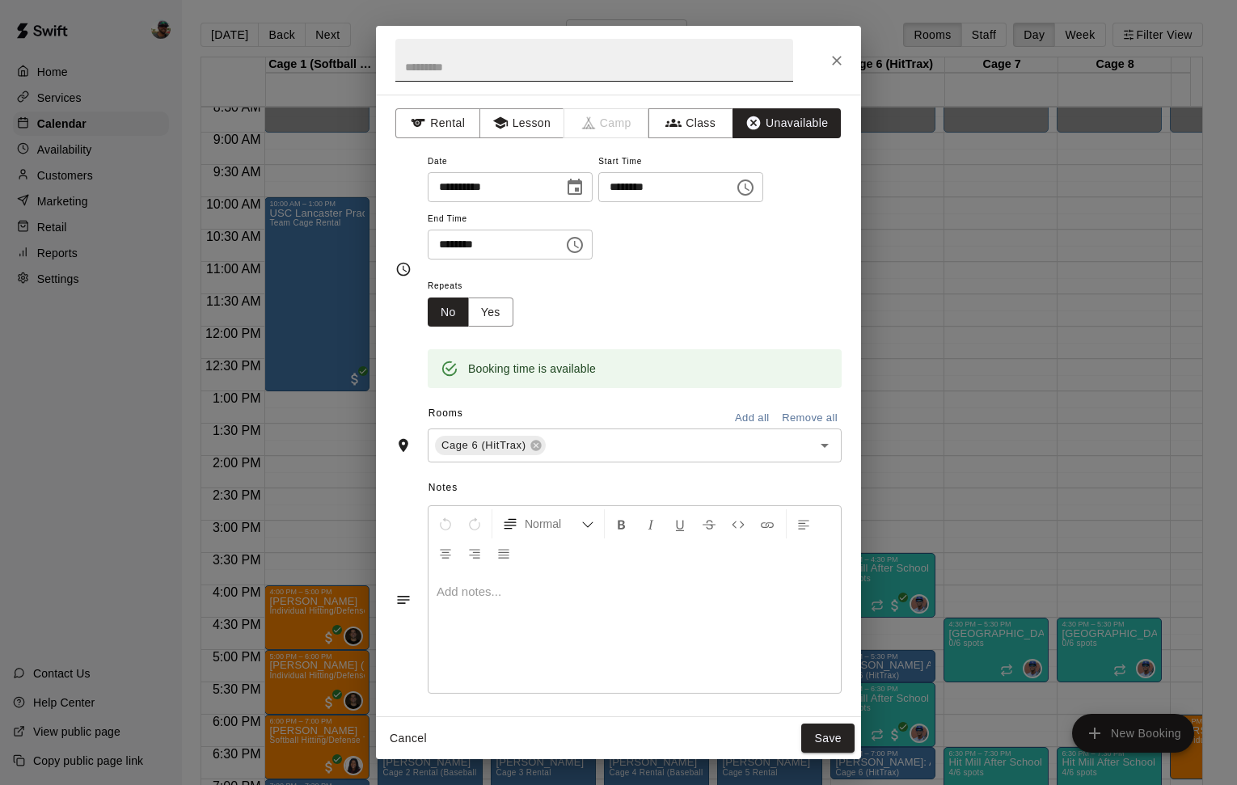
click at [589, 53] on input "text" at bounding box center [594, 60] width 398 height 43
type input "****"
click at [827, 731] on button "Save" at bounding box center [827, 738] width 53 height 30
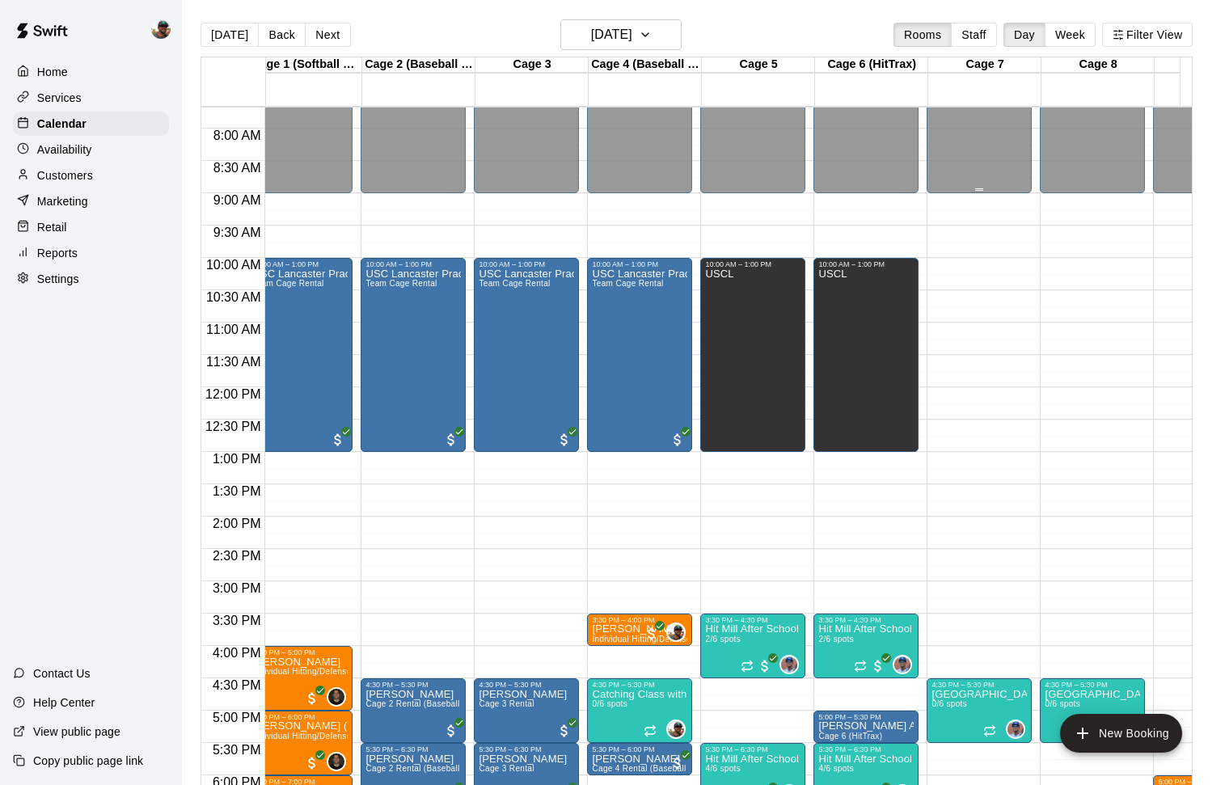
scroll to position [502, 17]
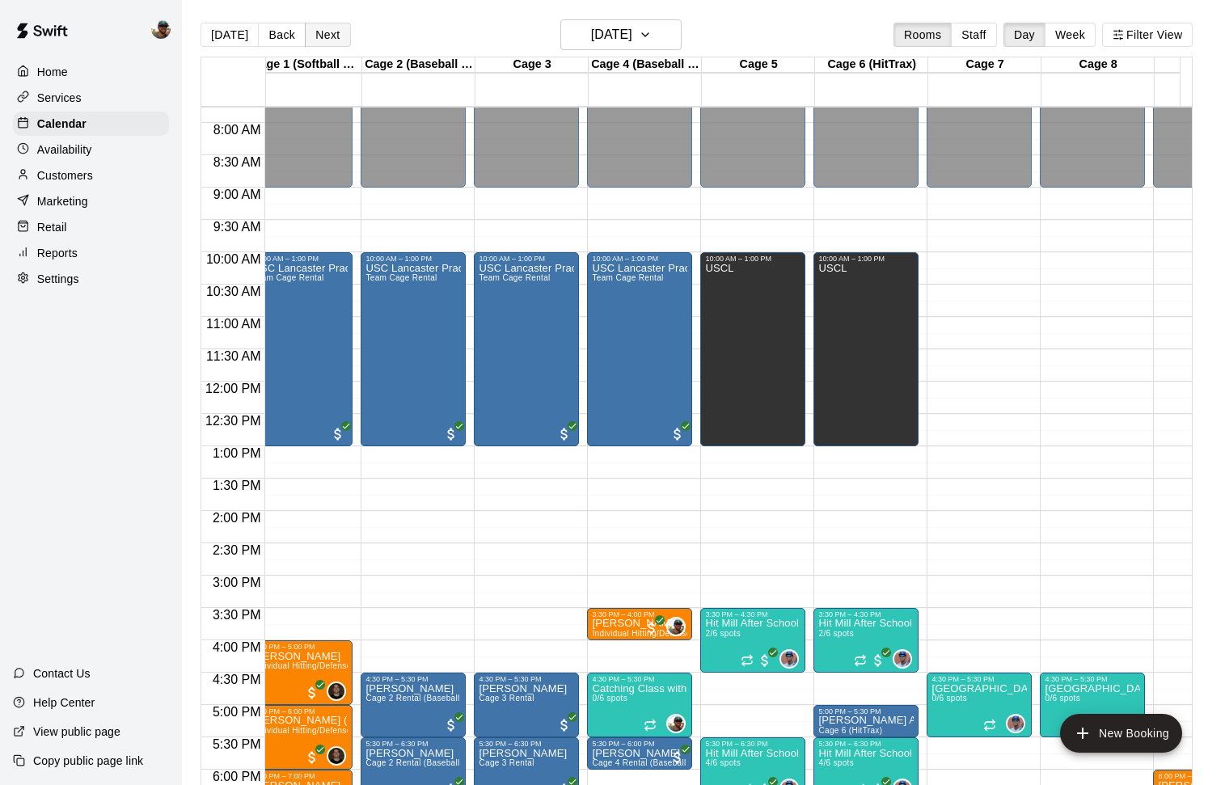
click at [325, 35] on button "Next" at bounding box center [327, 35] width 45 height 24
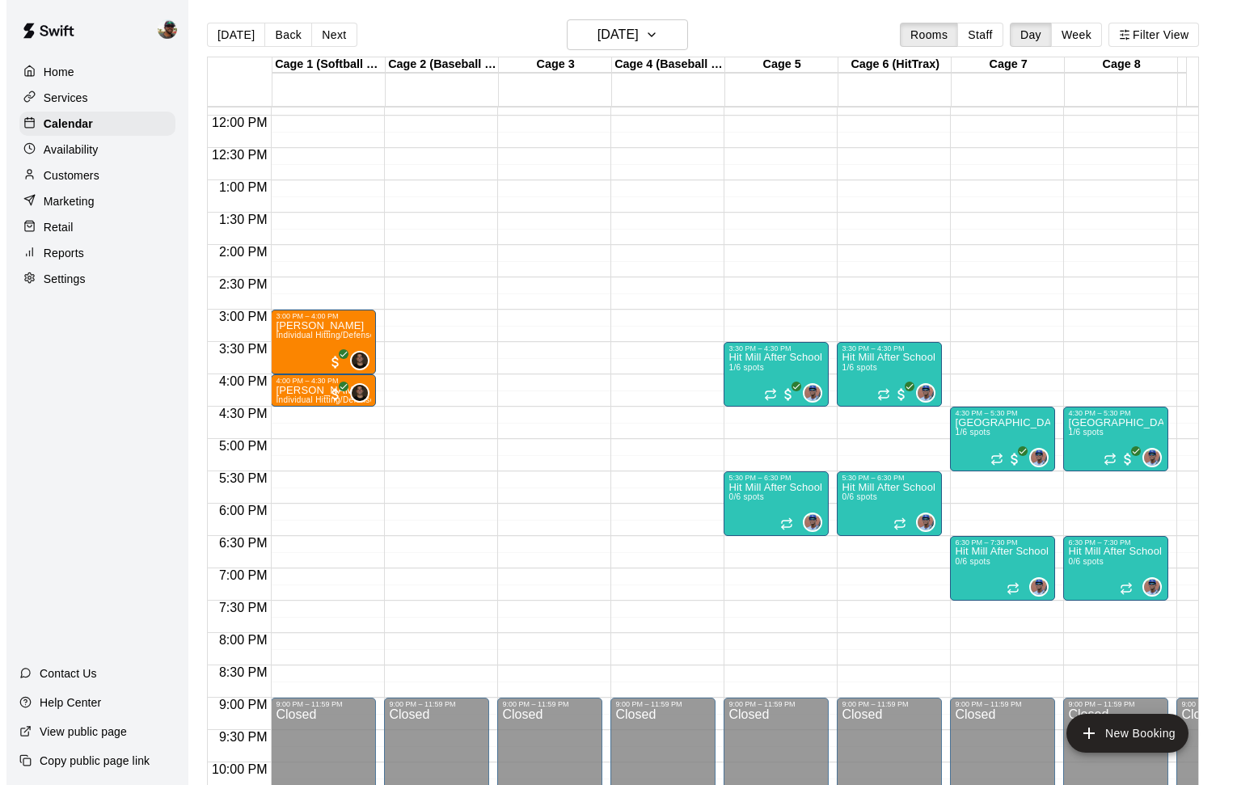
scroll to position [690, 0]
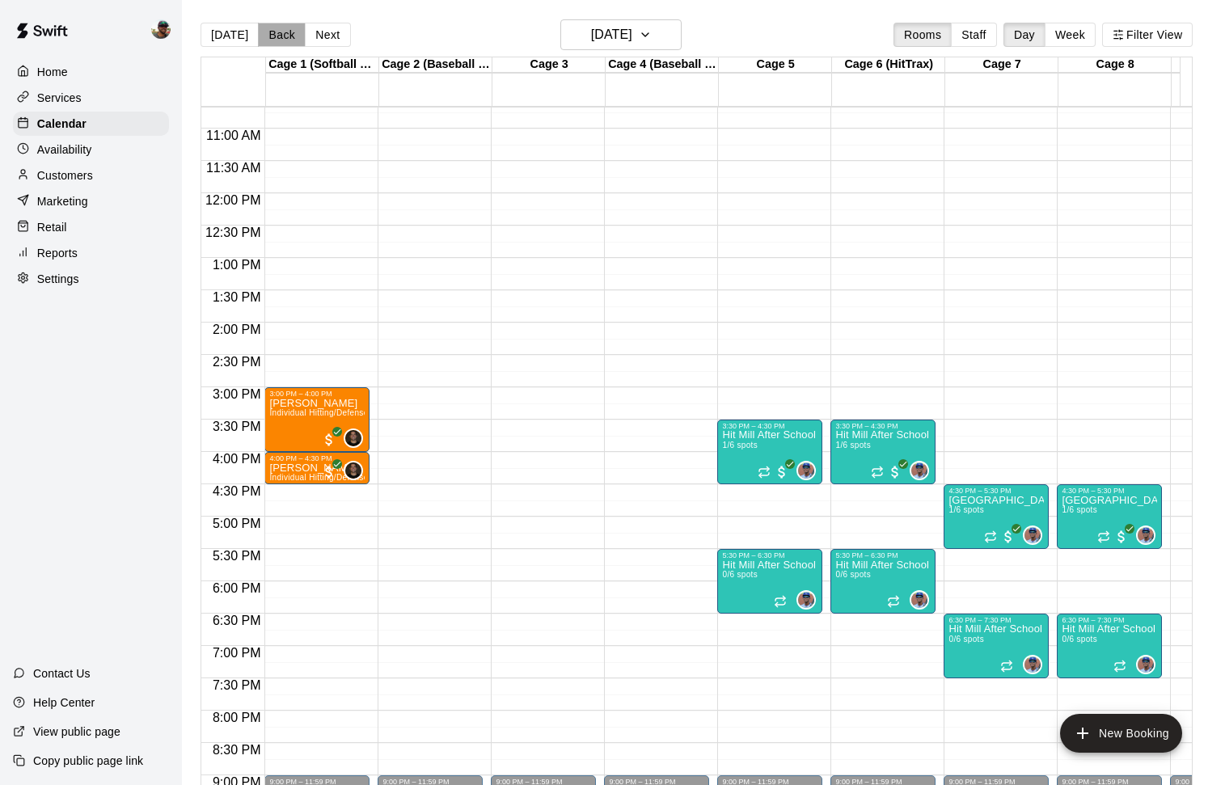
click at [287, 40] on button "Back" at bounding box center [282, 35] width 48 height 24
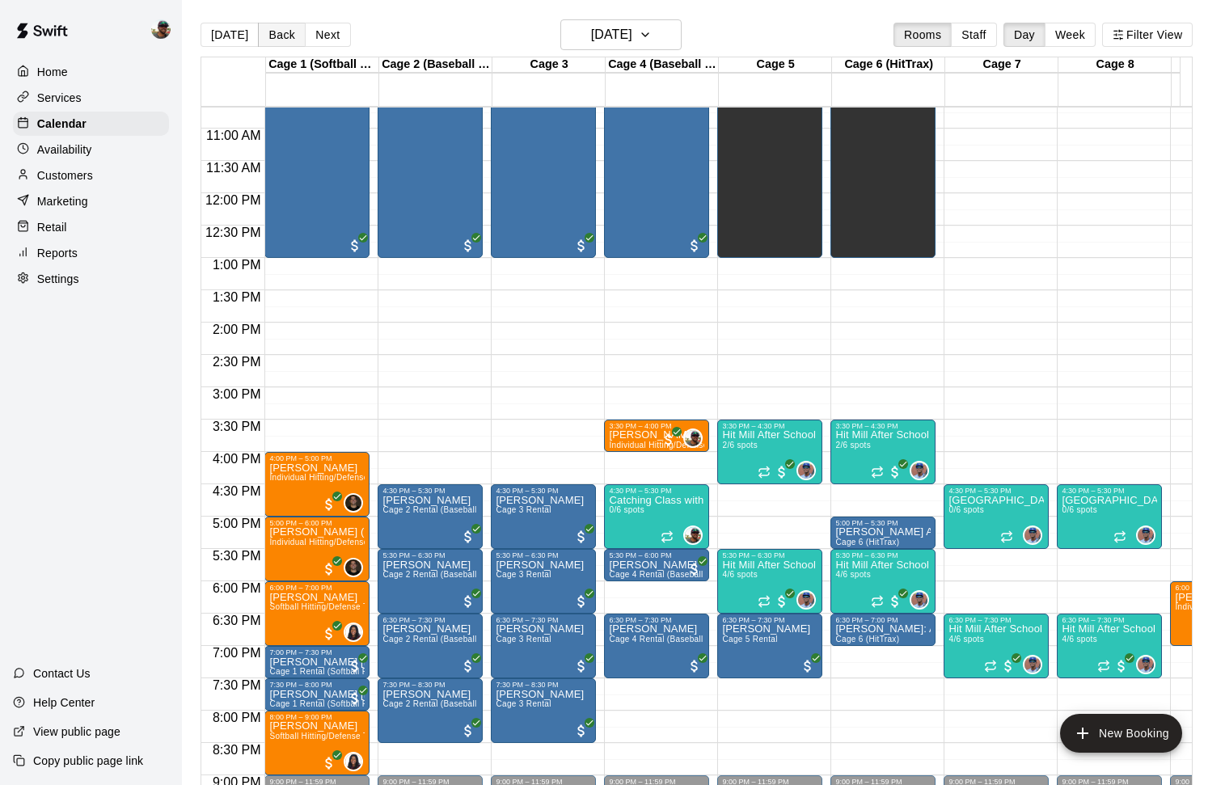
click at [281, 40] on button "Back" at bounding box center [282, 35] width 48 height 24
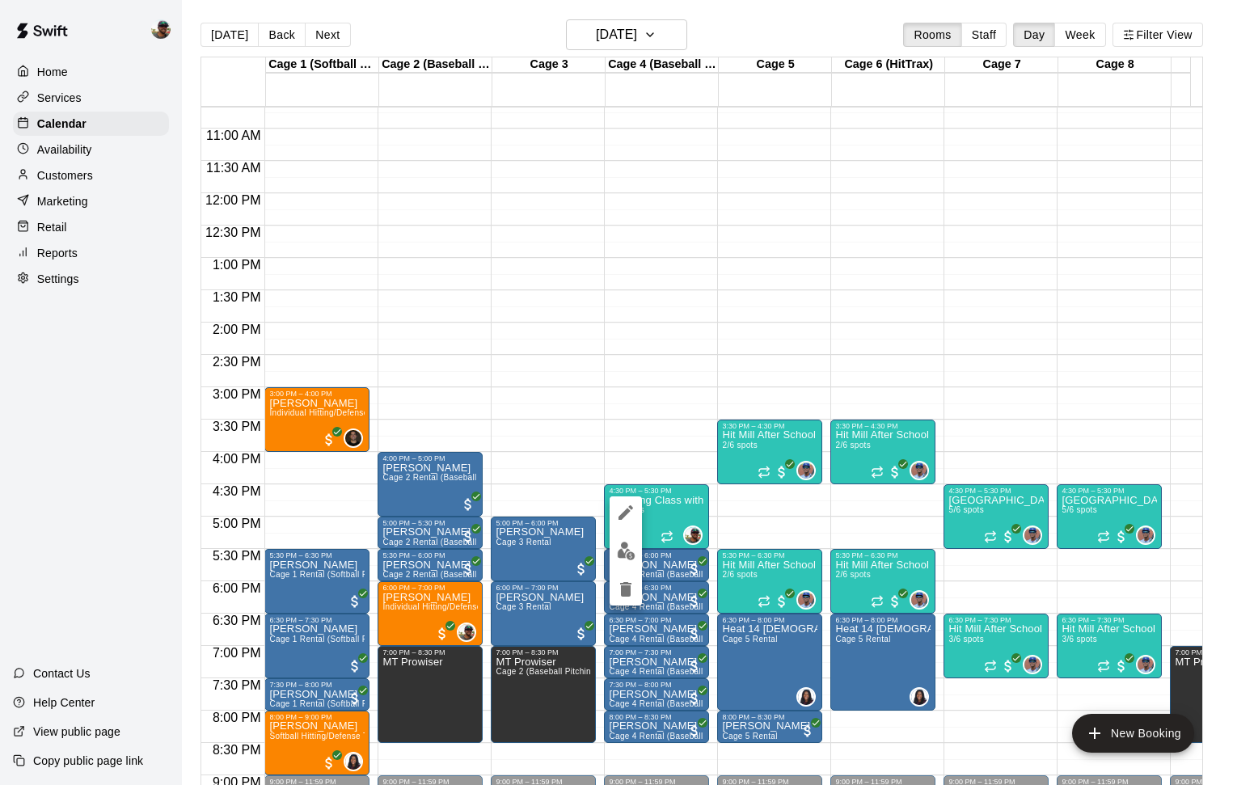
click at [264, 32] on div at bounding box center [618, 392] width 1237 height 785
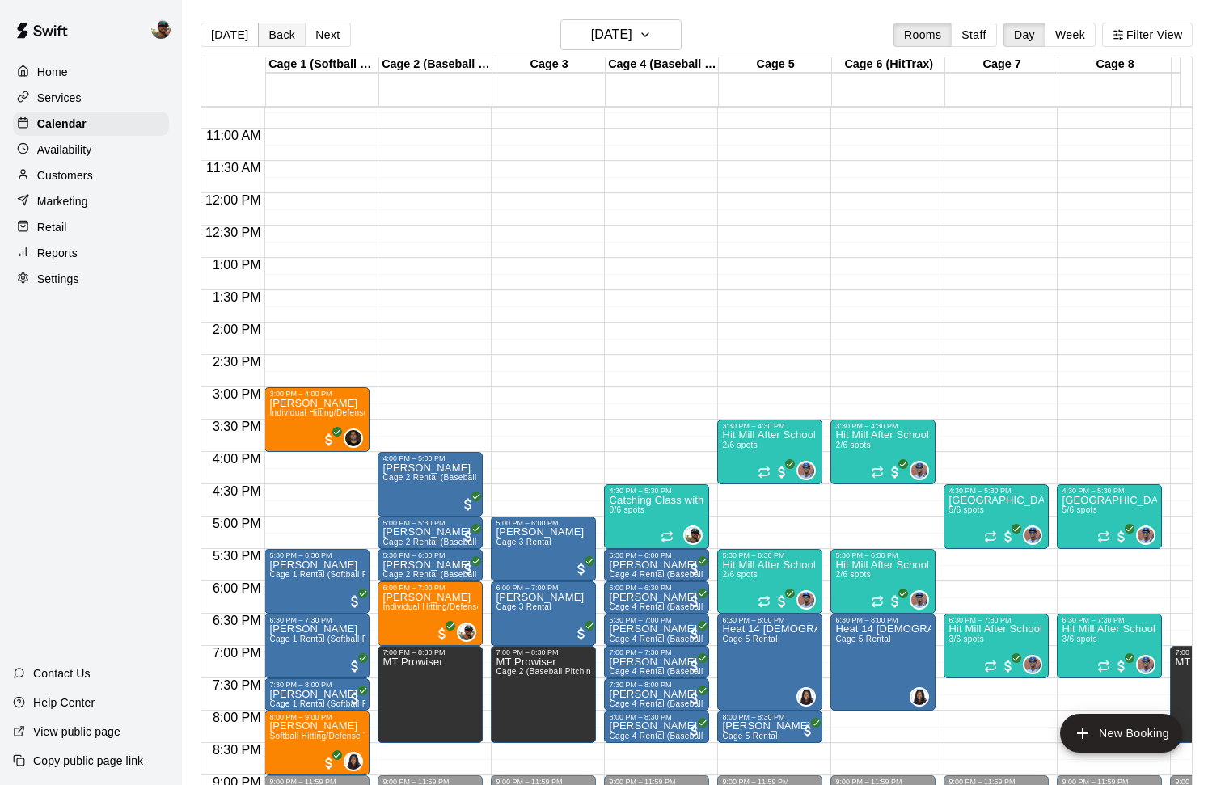
click at [277, 37] on button "Back" at bounding box center [282, 35] width 48 height 24
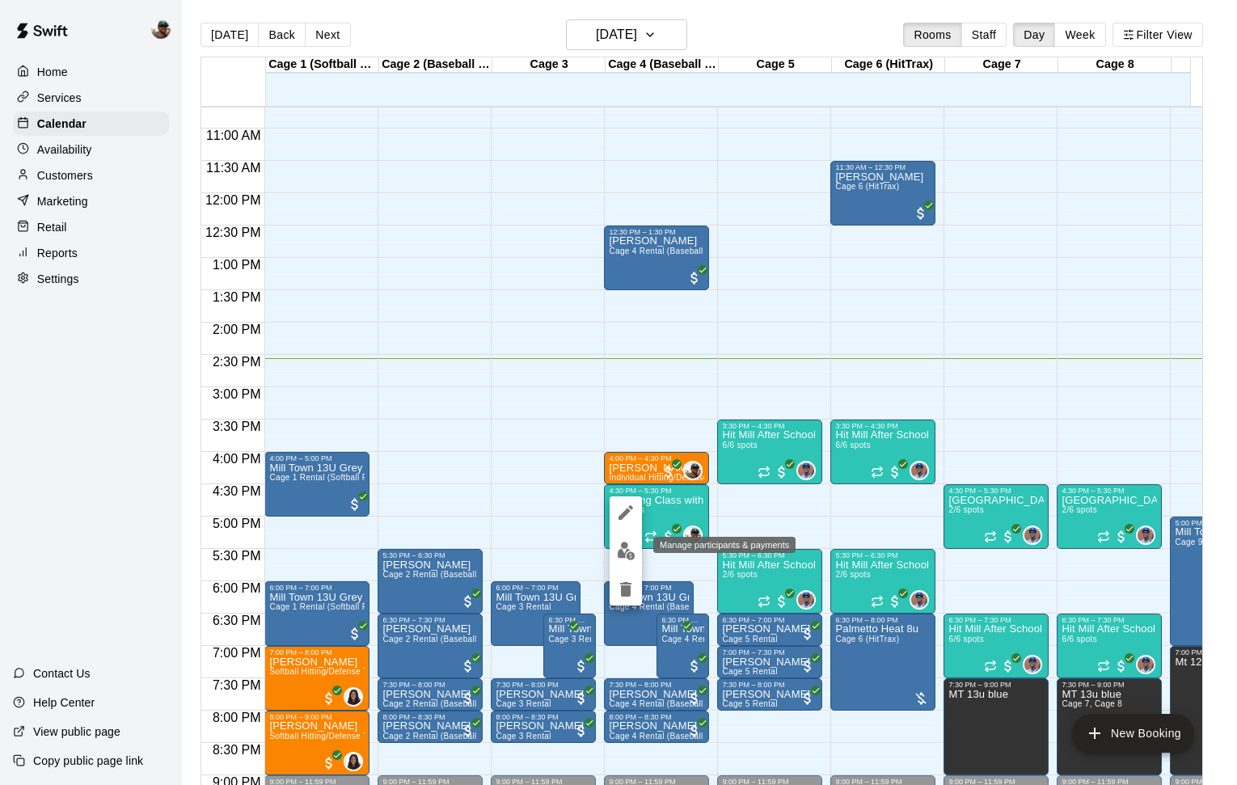
click at [619, 546] on img "edit" at bounding box center [626, 551] width 19 height 19
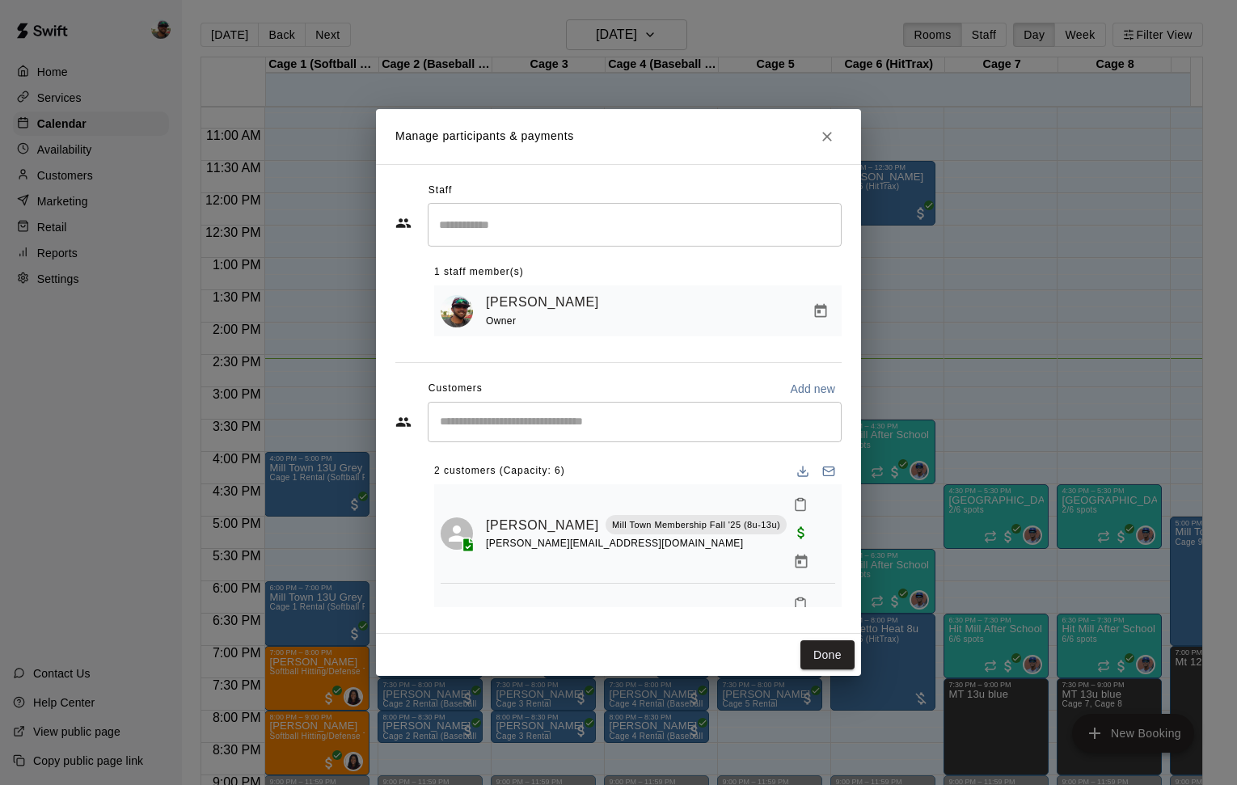
click at [572, 428] on input "Start typing to search customers..." at bounding box center [634, 422] width 399 height 16
type input "*****"
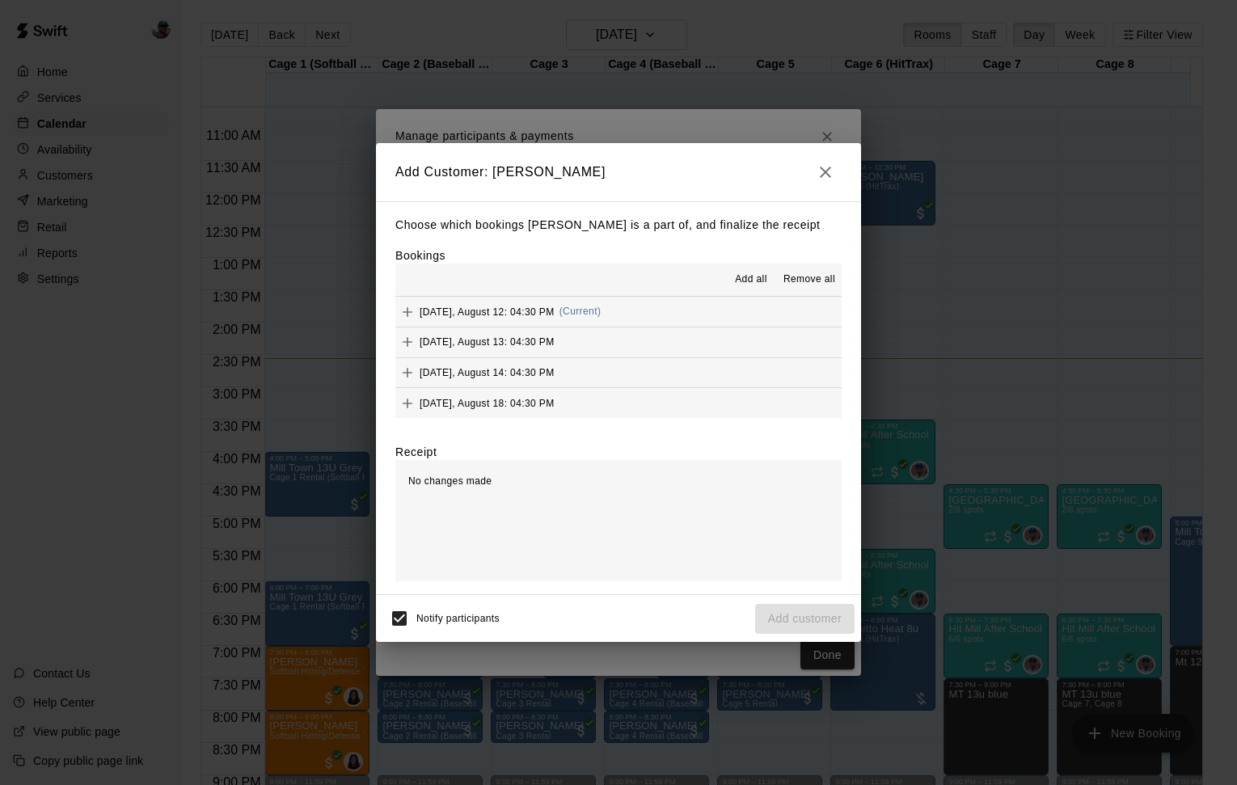
click at [660, 318] on button "[DATE], August 12: 04:30 PM (Current)" at bounding box center [618, 312] width 446 height 30
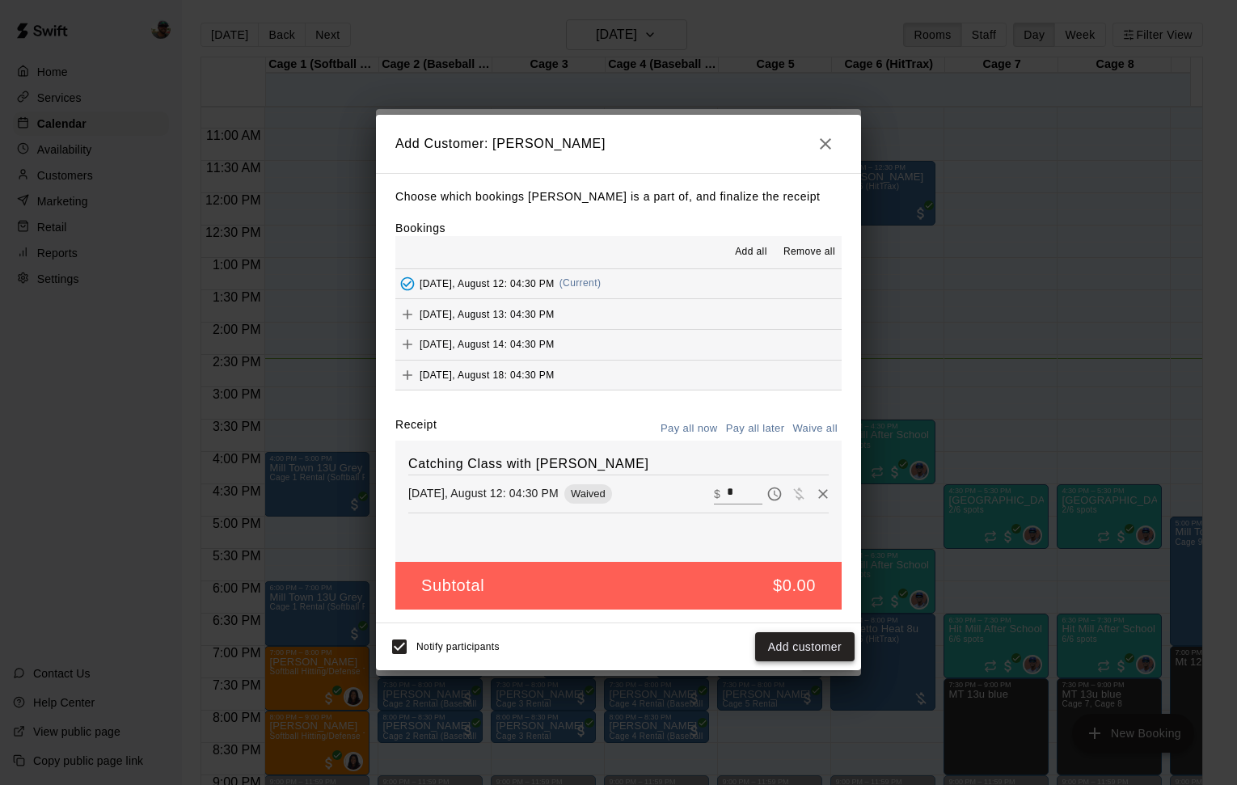
click at [798, 650] on button "Add customer" at bounding box center [804, 647] width 99 height 30
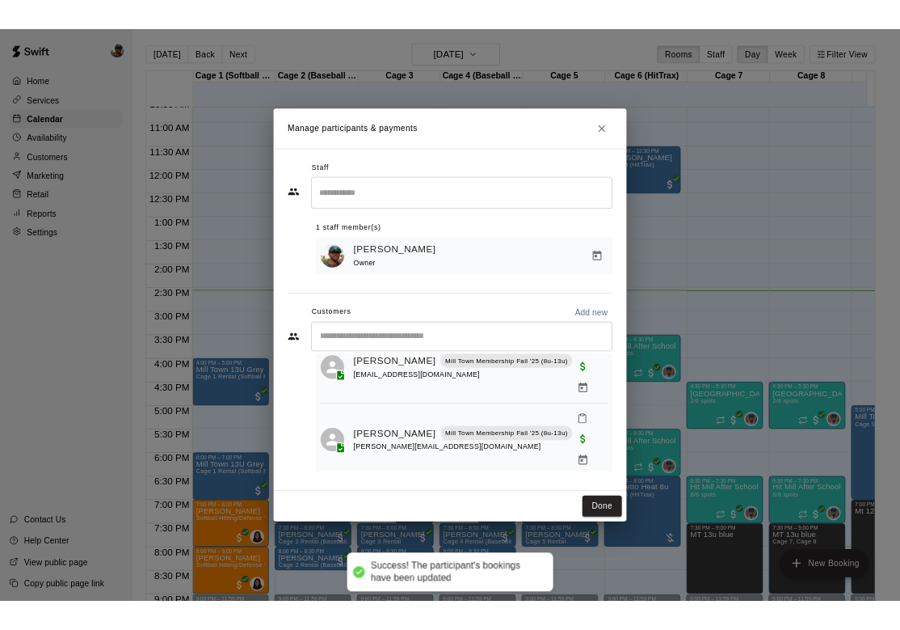
scroll to position [102, 0]
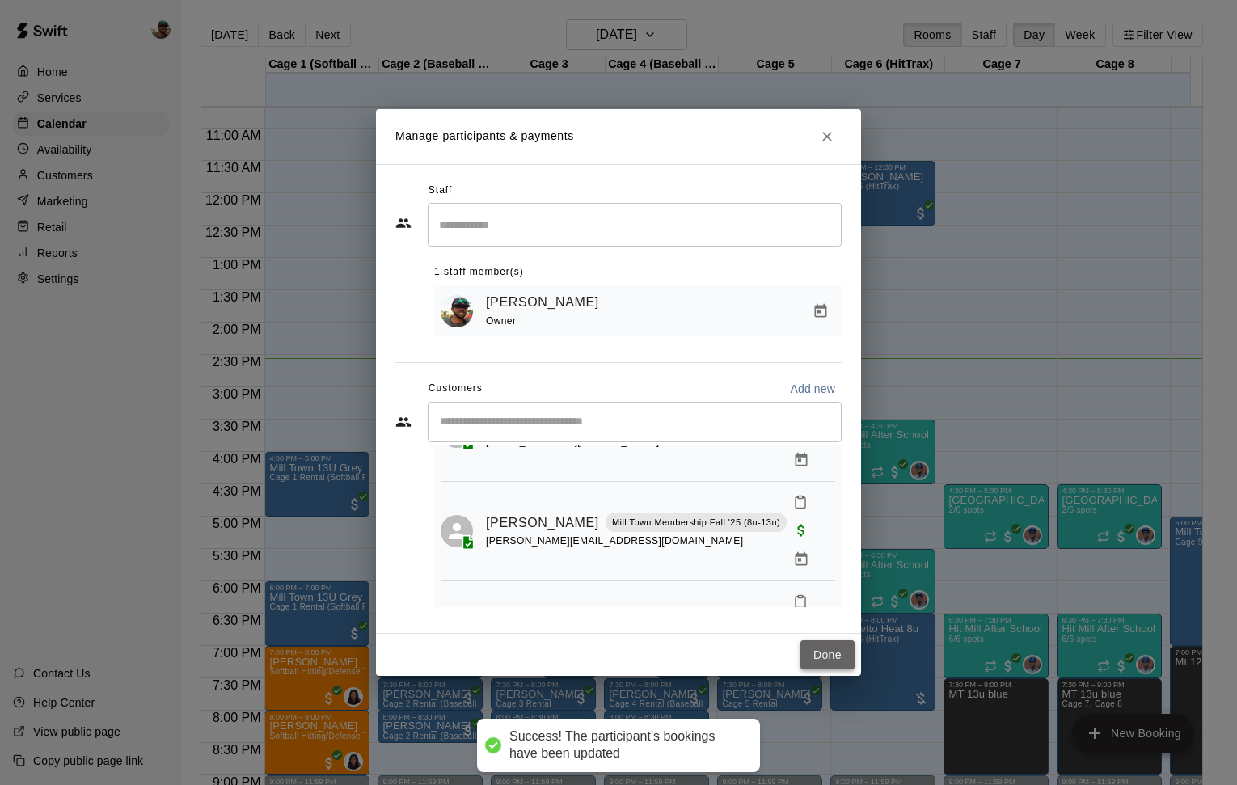
click at [813, 655] on button "Done" at bounding box center [827, 655] width 54 height 30
